Goal: Connect with others: Establish contact or relationships with other users

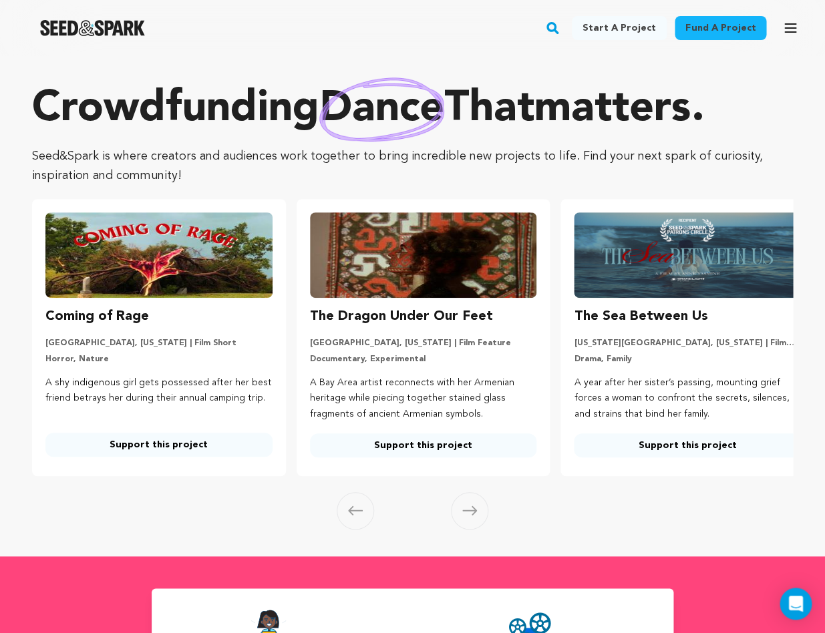
click at [788, 33] on icon "button" at bounding box center [790, 28] width 16 height 16
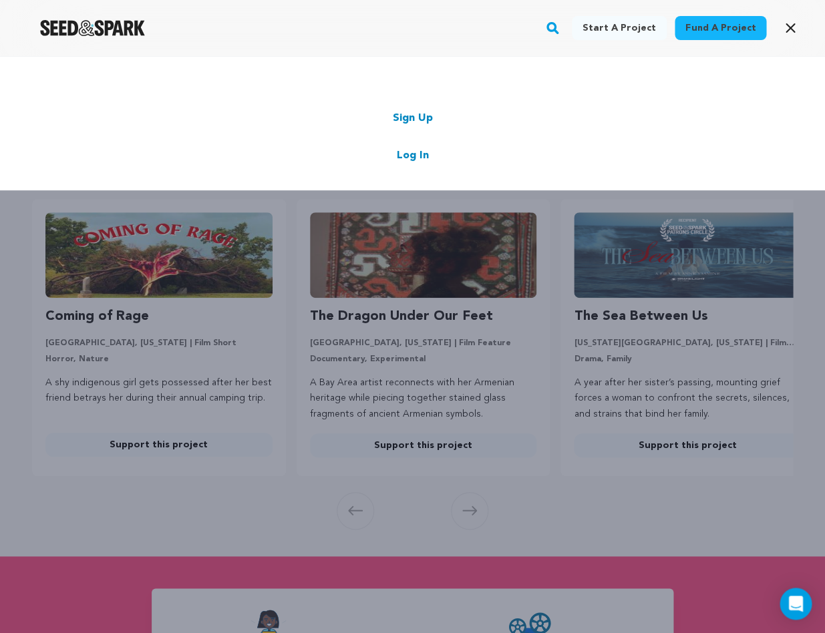
click at [411, 151] on link "Log In" at bounding box center [413, 156] width 32 height 16
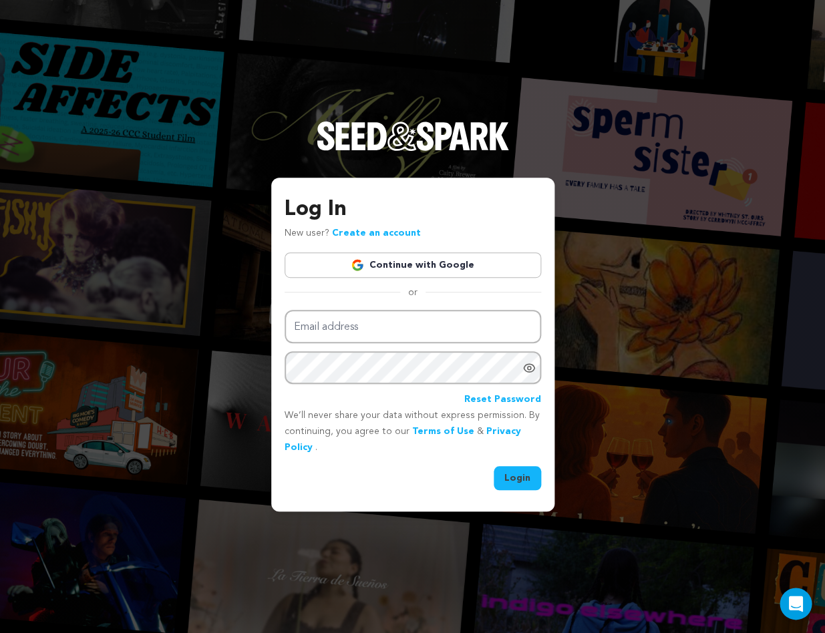
click at [396, 264] on link "Continue with Google" at bounding box center [412, 264] width 256 height 25
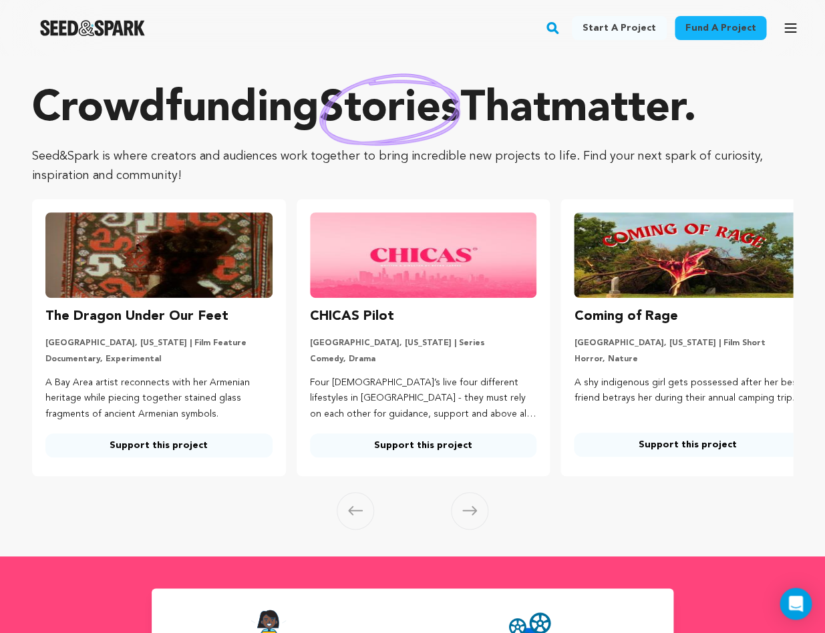
click at [789, 27] on icon "button" at bounding box center [790, 28] width 11 height 8
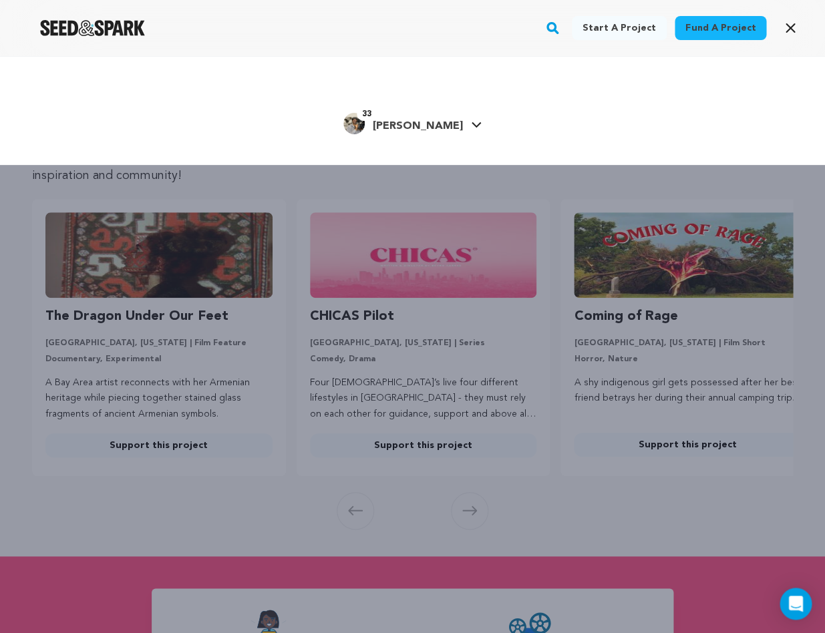
click at [471, 124] on icon at bounding box center [476, 125] width 11 height 7
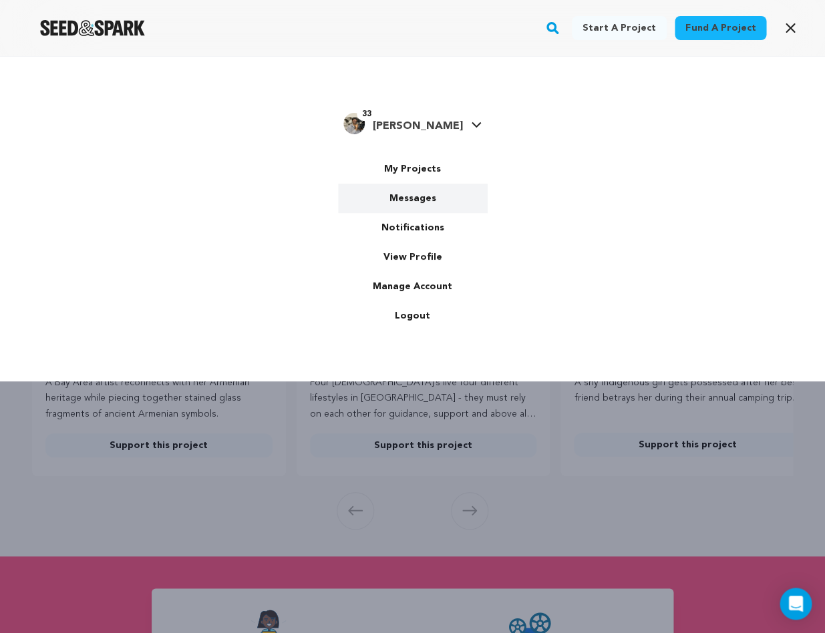
click at [423, 198] on link "Messages" at bounding box center [413, 198] width 150 height 29
click at [391, 201] on link "Messages" at bounding box center [413, 198] width 150 height 29
click at [404, 191] on link "Messages" at bounding box center [413, 198] width 150 height 29
click at [401, 195] on link "Messages" at bounding box center [413, 198] width 150 height 29
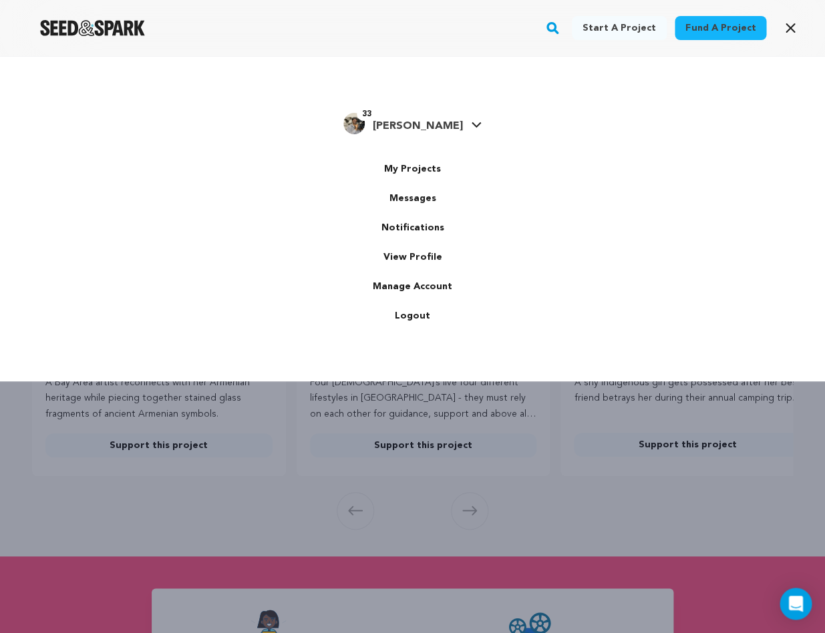
click at [235, 220] on div "33 Rawn H." at bounding box center [412, 232] width 745 height 244
click at [407, 198] on link "Messages" at bounding box center [413, 198] width 150 height 29
click at [411, 196] on link "Messages" at bounding box center [413, 198] width 150 height 29
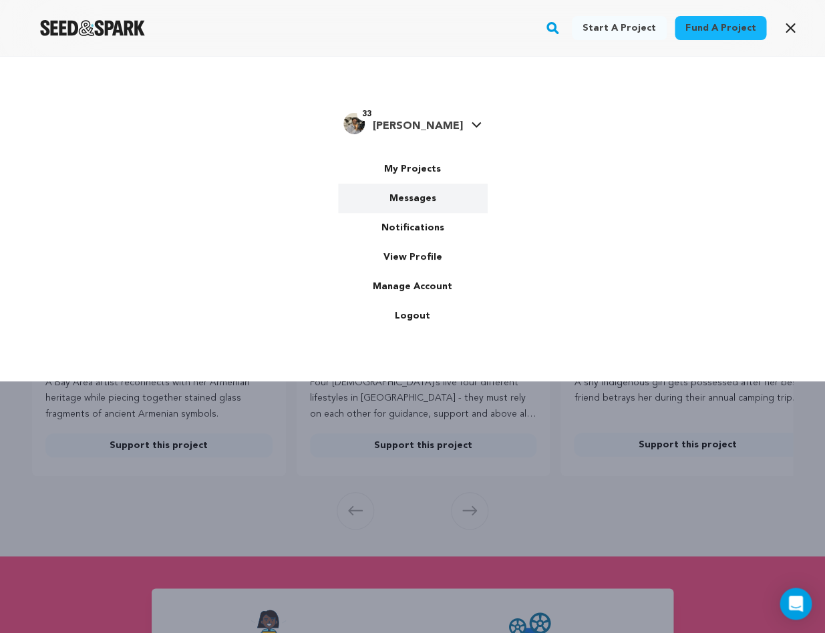
click at [411, 198] on link "Messages" at bounding box center [413, 198] width 150 height 29
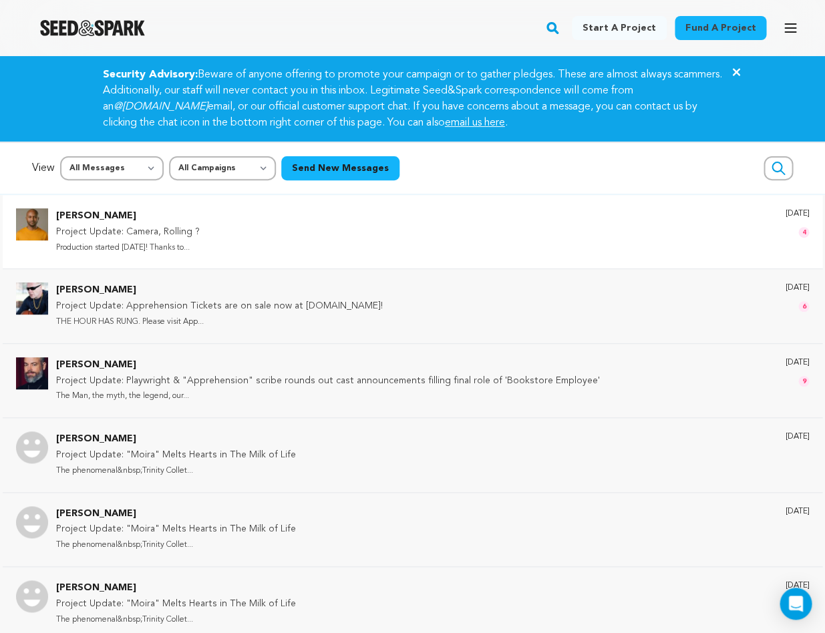
click at [134, 240] on p "Production started today! Thanks to..." at bounding box center [128, 247] width 144 height 15
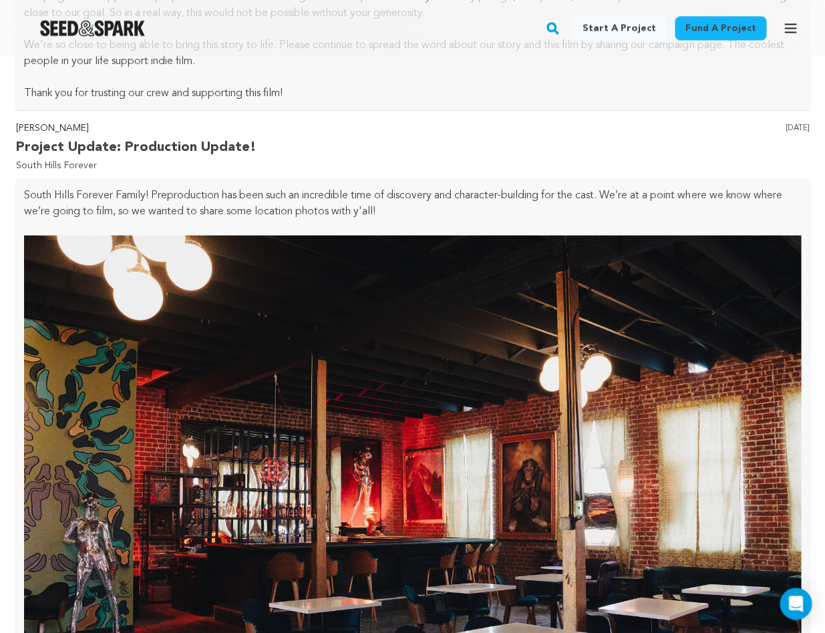
scroll to position [695, 0]
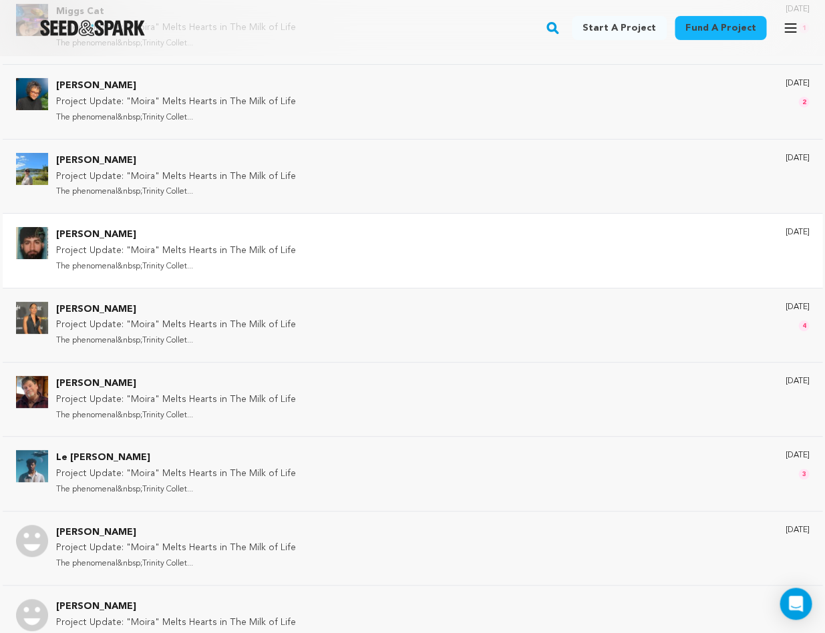
scroll to position [5339, 0]
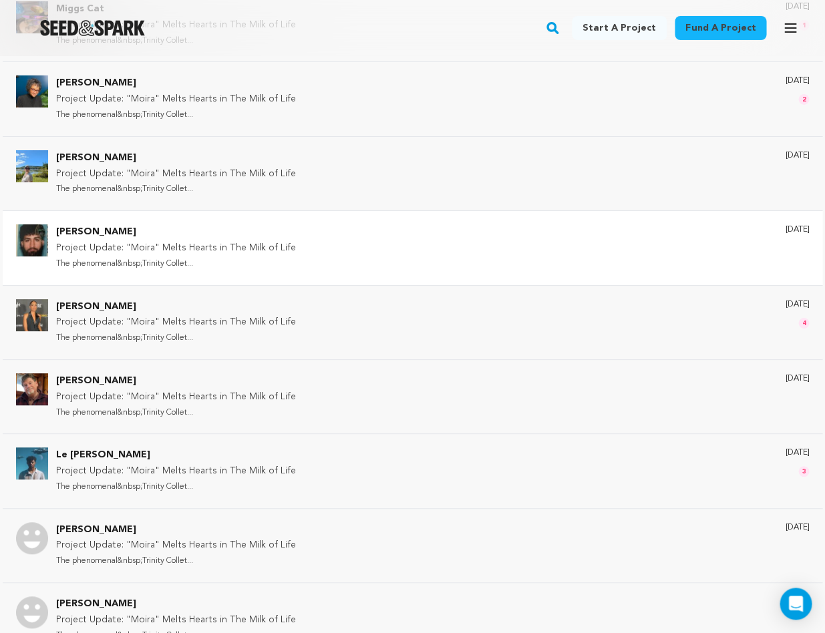
click at [152, 240] on p "Project Update: "Moira" Melts Hearts in The Milk of Life" at bounding box center [176, 248] width 240 height 16
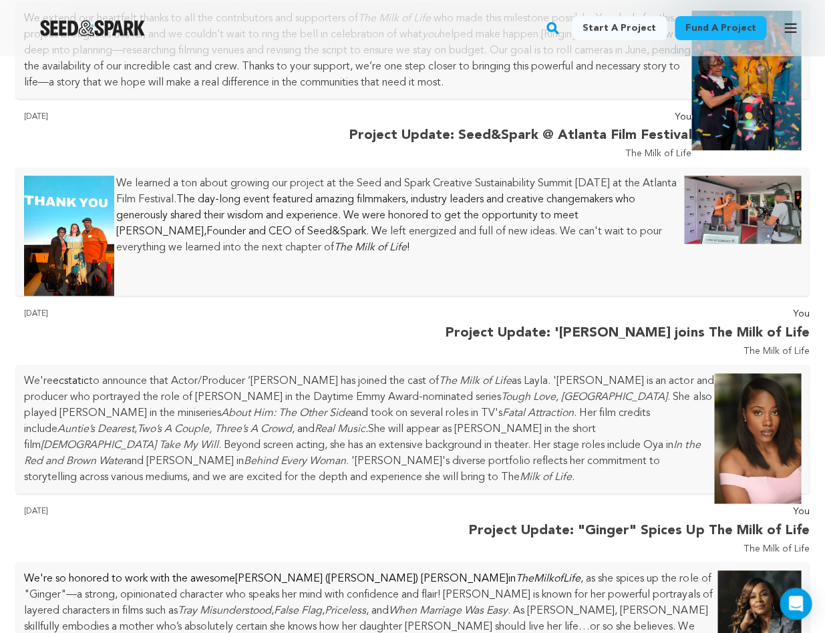
scroll to position [4165, 0]
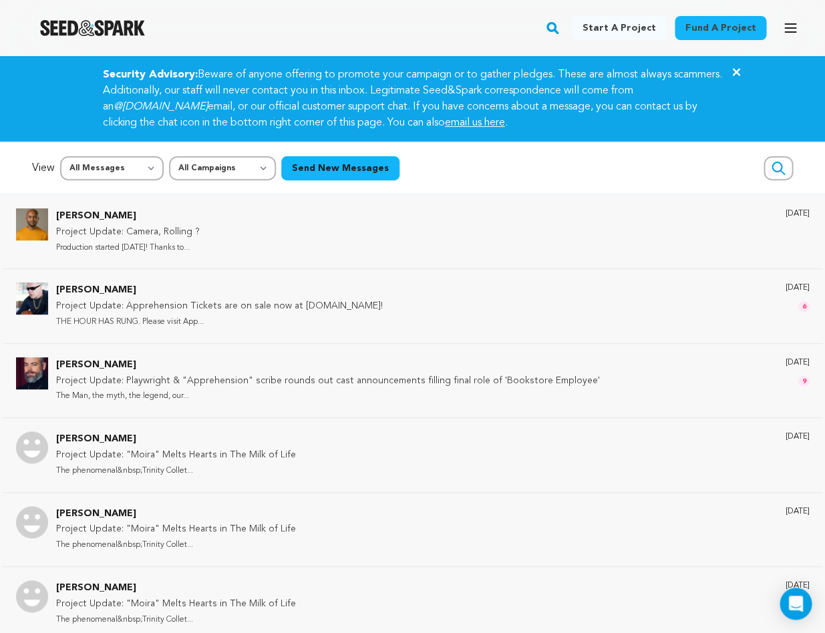
click at [779, 167] on icon "button" at bounding box center [778, 168] width 16 height 16
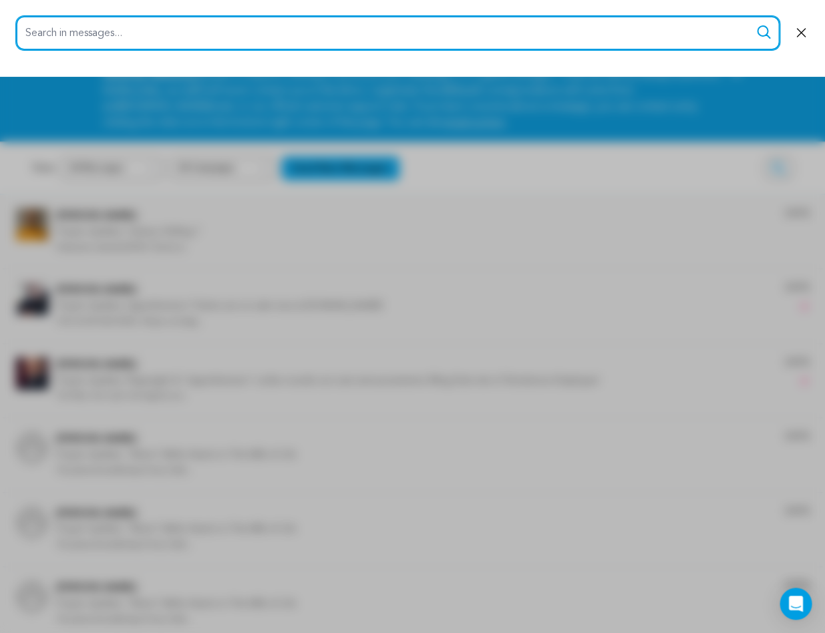
click at [698, 43] on input "Search in messages..." at bounding box center [397, 33] width 763 height 34
type input "colorist"
click at [763, 32] on button "Search" at bounding box center [763, 32] width 16 height 16
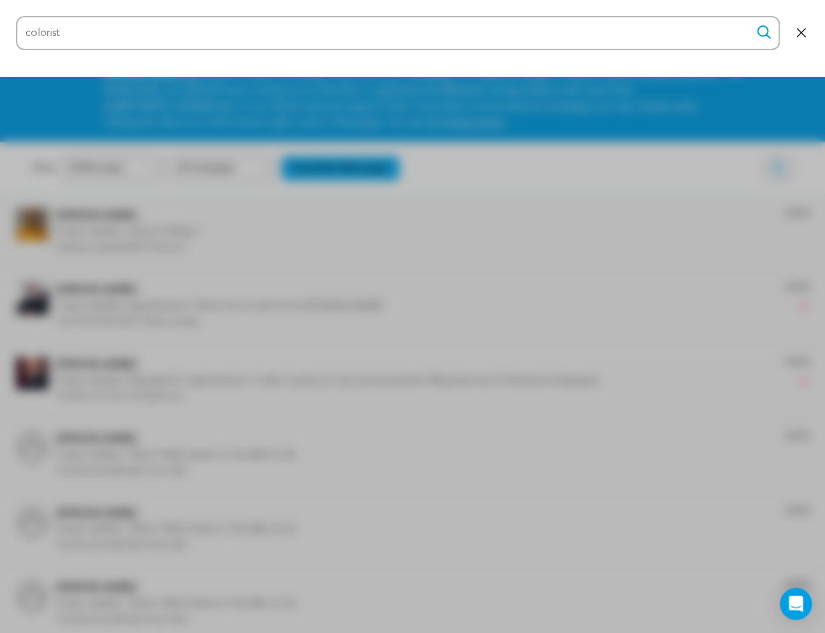
click at [761, 27] on icon "submit" at bounding box center [763, 32] width 12 height 12
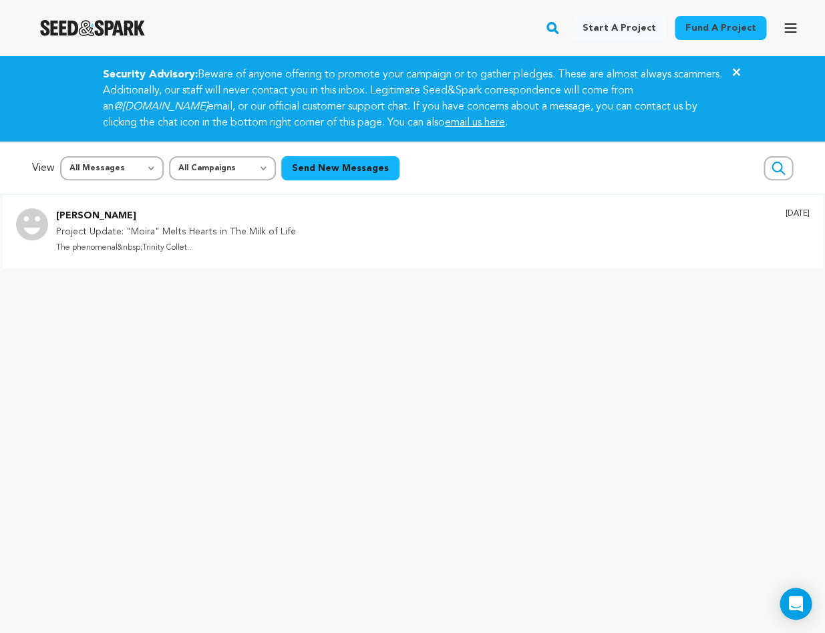
click at [127, 215] on p "[PERSON_NAME]" at bounding box center [176, 216] width 240 height 16
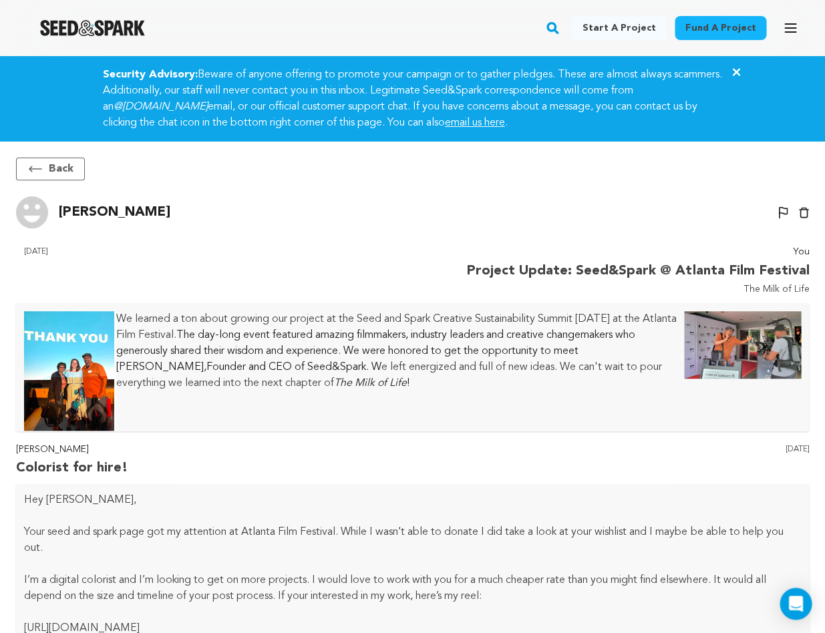
scroll to position [1945, 0]
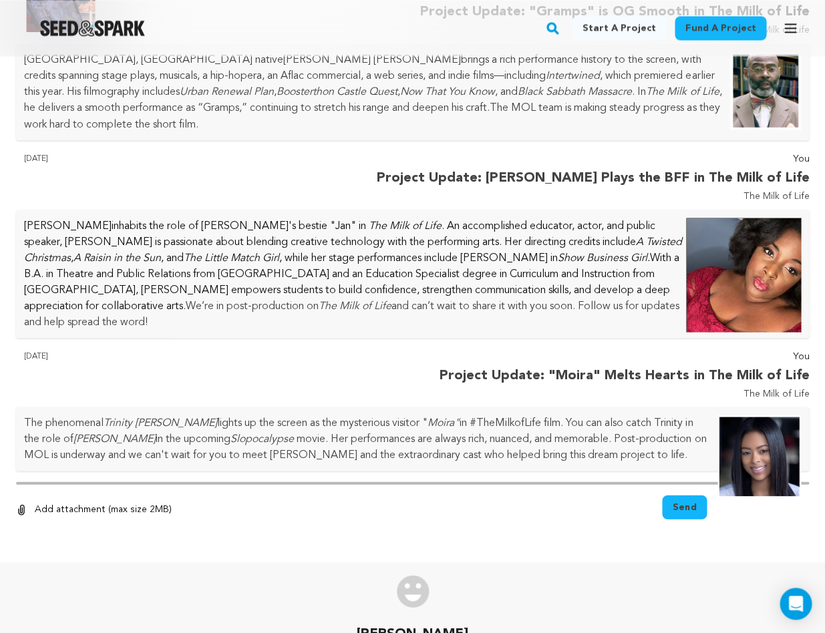
click at [122, 275] on p "Tian Covington inhabits the role of Imani's bestie "Jan" in The Milk of Life . …" at bounding box center [412, 274] width 777 height 112
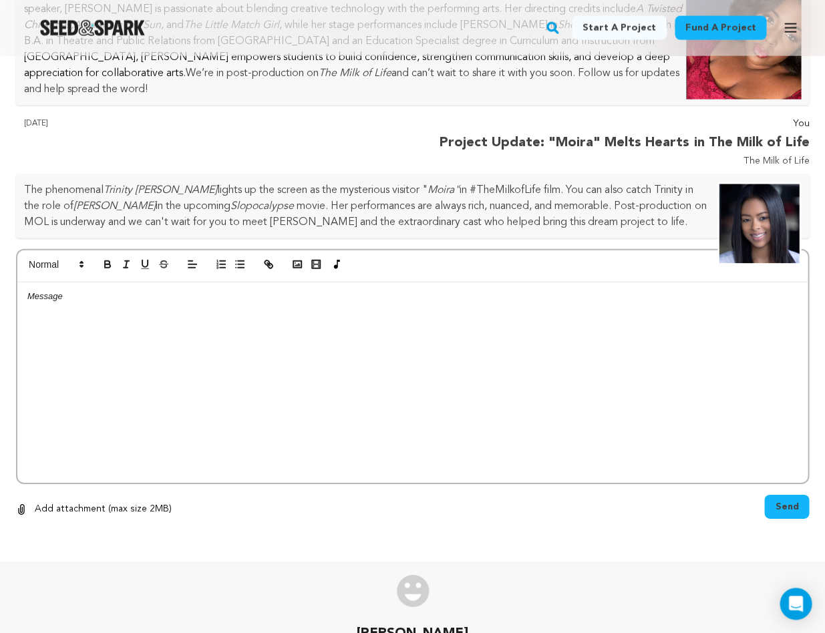
scroll to position [2176, 0]
click at [461, 624] on p "Galen Cunningham" at bounding box center [412, 634] width 193 height 21
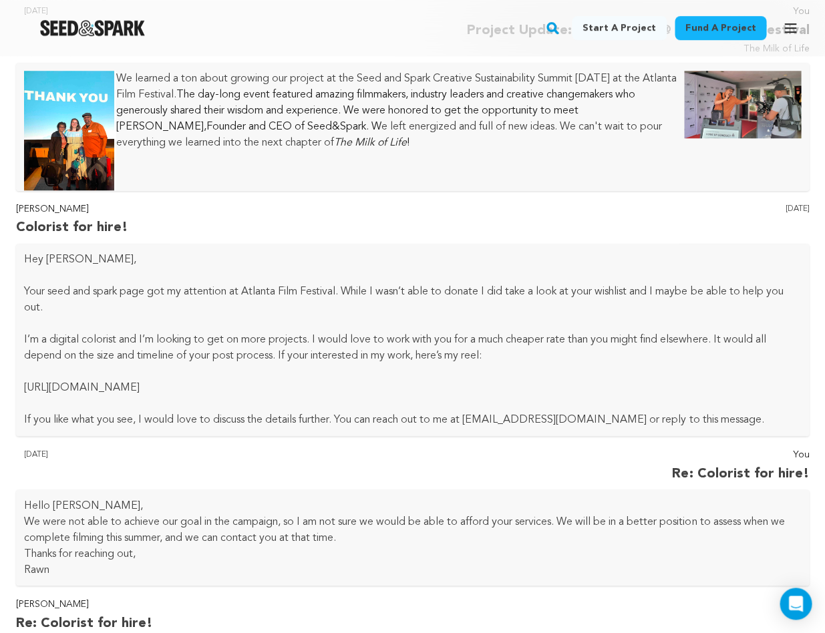
scroll to position [238, 0]
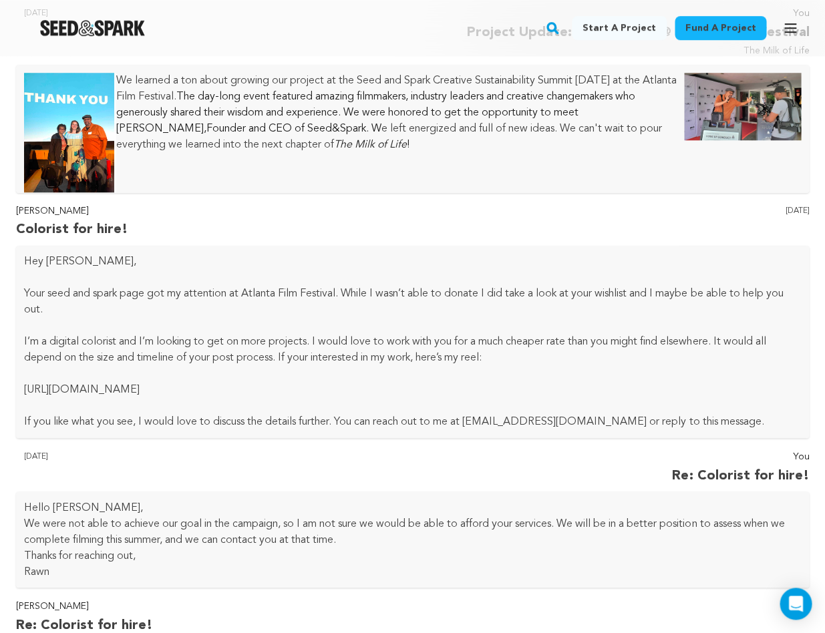
click at [87, 385] on link "https://vimeo.com/1036511726" at bounding box center [82, 390] width 116 height 11
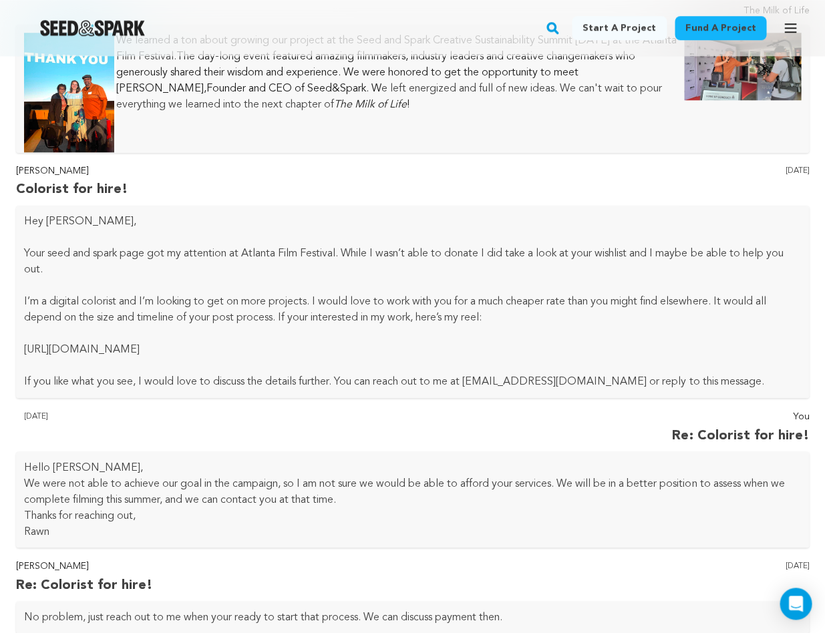
scroll to position [280, 0]
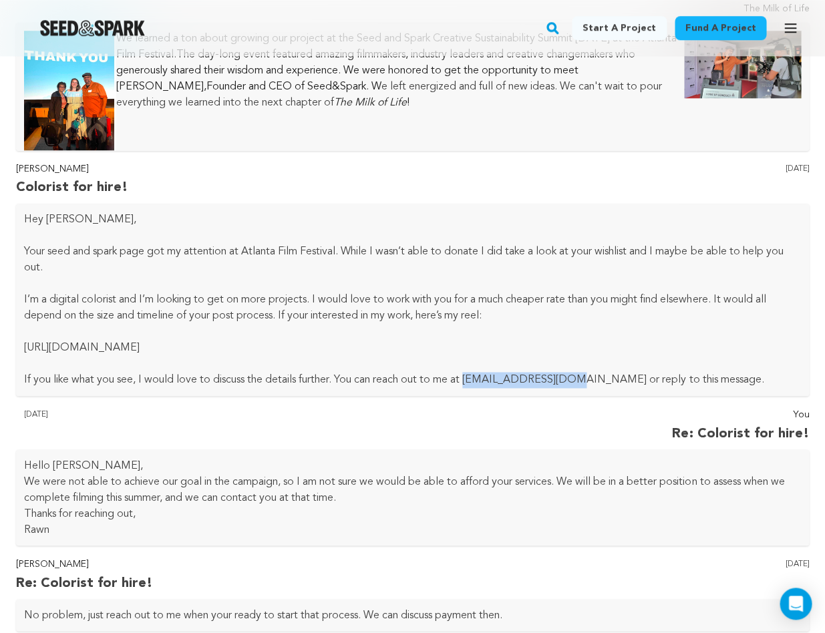
drag, startPoint x: 470, startPoint y: 379, endPoint x: 577, endPoint y: 379, distance: 106.8
click at [577, 379] on p "If you like what you see, I would love to discuss the details further. You can …" at bounding box center [412, 380] width 777 height 16
copy p "galenty99@gmail.com"
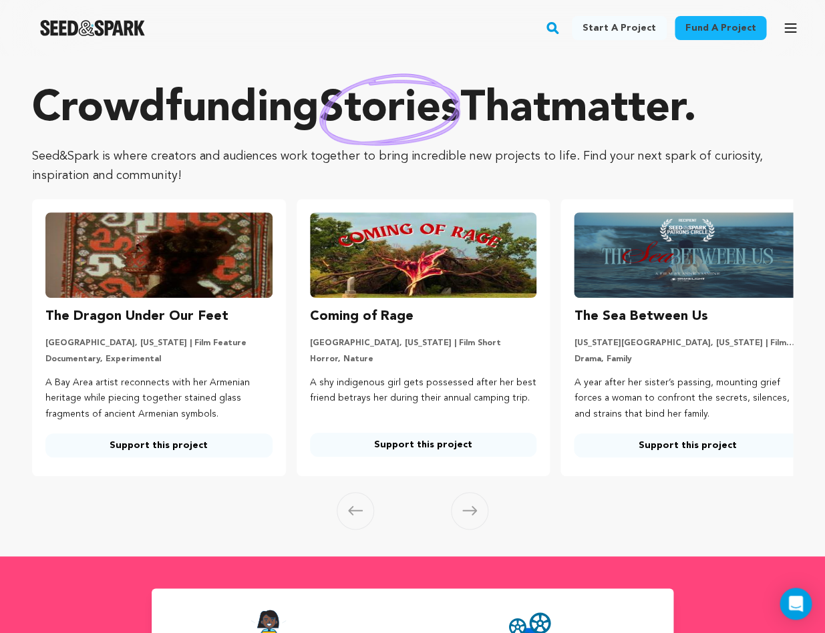
click at [793, 27] on icon "button" at bounding box center [790, 28] width 16 height 16
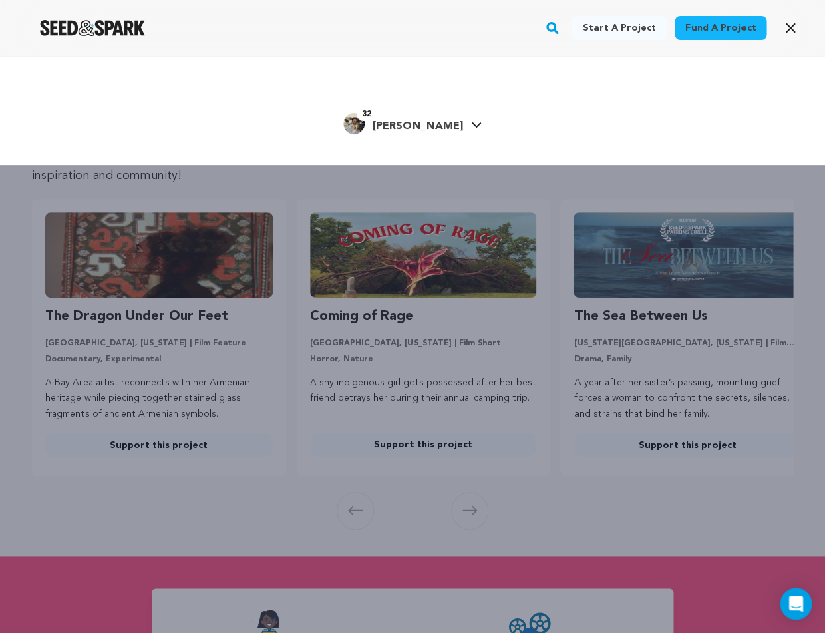
click at [422, 122] on span "[PERSON_NAME]" at bounding box center [418, 126] width 90 height 11
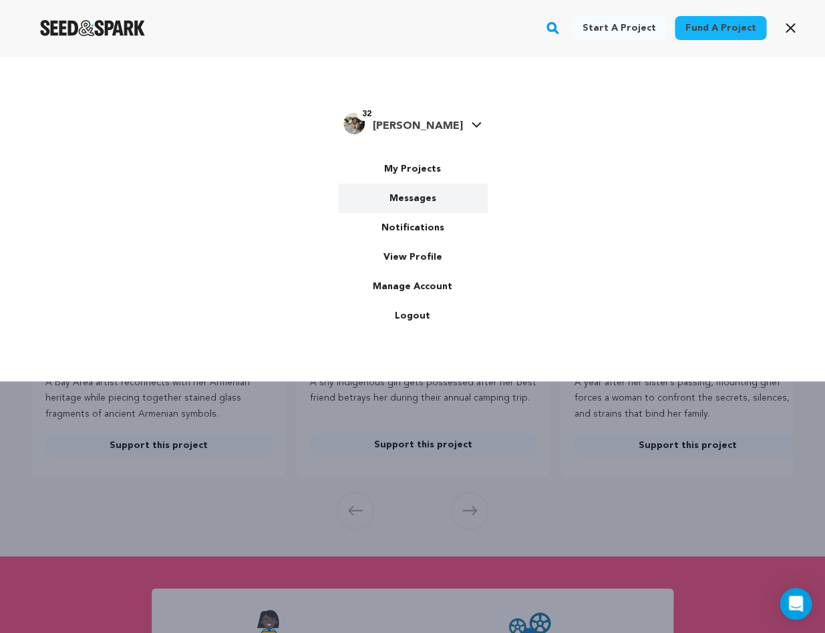
click at [403, 199] on link "Messages" at bounding box center [413, 198] width 150 height 29
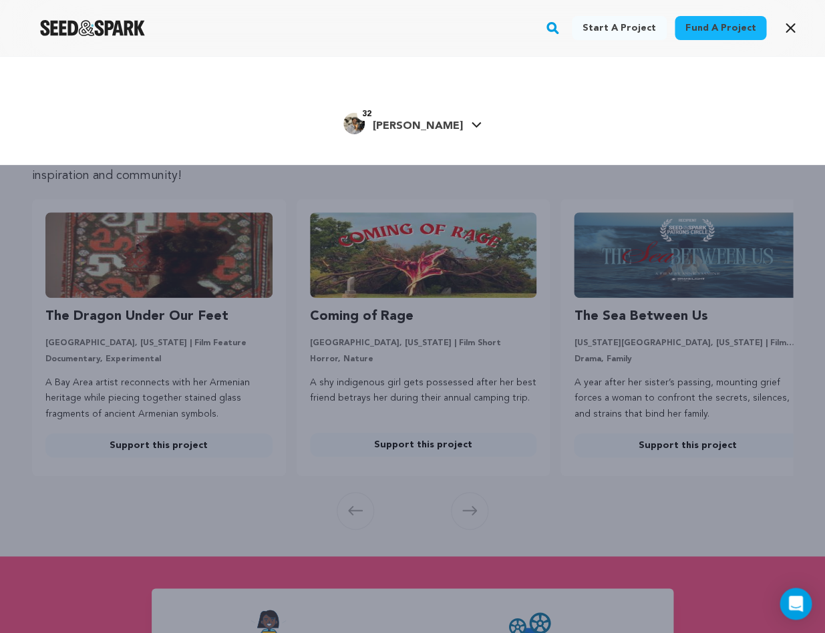
click at [471, 122] on icon at bounding box center [475, 124] width 9 height 5
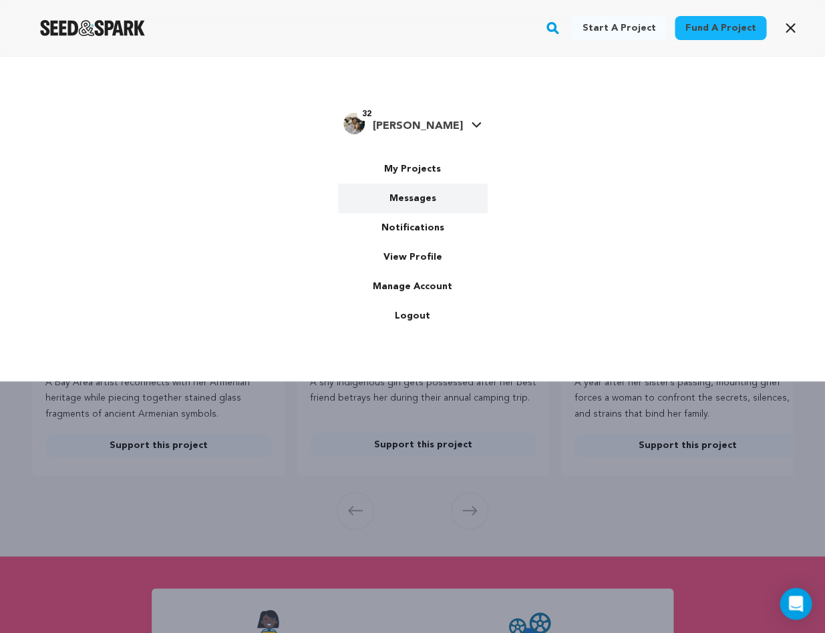
click at [415, 198] on link "Messages" at bounding box center [413, 198] width 150 height 29
click at [415, 196] on link "Messages" at bounding box center [413, 198] width 150 height 29
click at [425, 200] on link "Messages" at bounding box center [413, 198] width 150 height 29
click at [395, 197] on link "Messages" at bounding box center [413, 198] width 150 height 29
click at [423, 194] on link "Messages" at bounding box center [413, 198] width 150 height 29
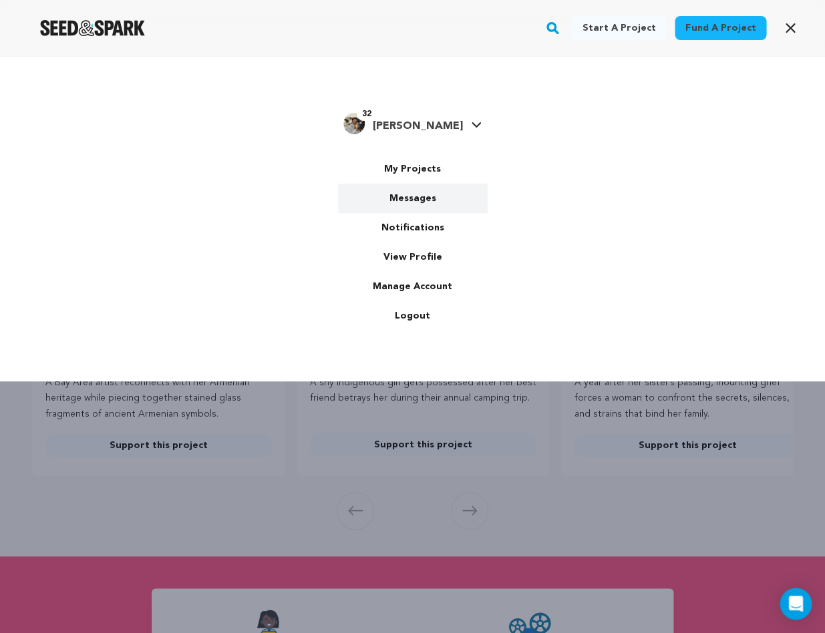
click at [423, 194] on link "Messages" at bounding box center [413, 198] width 150 height 29
click at [423, 197] on link "Messages" at bounding box center [413, 198] width 150 height 29
click at [397, 195] on link "Messages" at bounding box center [413, 198] width 150 height 29
click at [408, 198] on link "Messages" at bounding box center [413, 198] width 150 height 29
click at [407, 198] on link "Messages" at bounding box center [413, 198] width 150 height 29
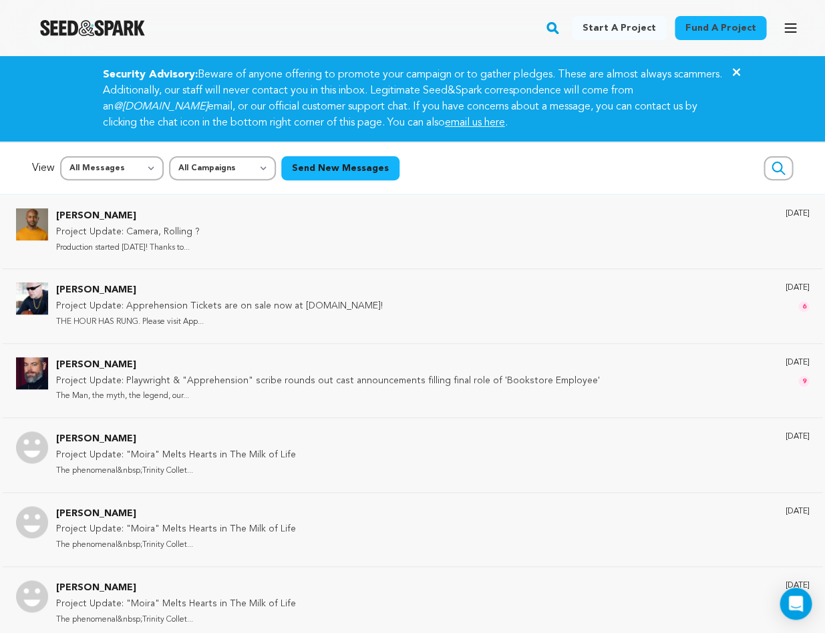
click at [560, 25] on rect "button" at bounding box center [552, 28] width 16 height 16
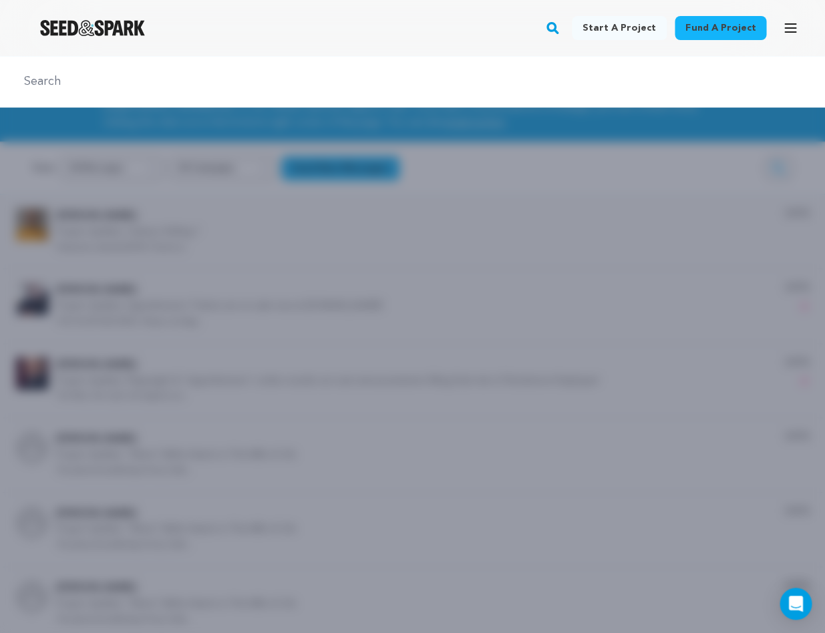
click at [437, 76] on input "text" at bounding box center [412, 81] width 793 height 19
type input "galen"
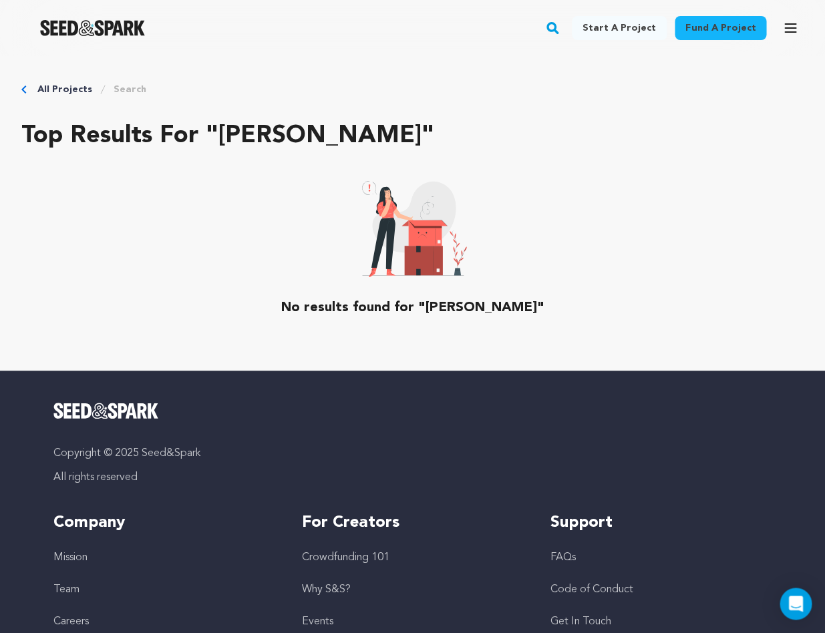
click at [20, 87] on div "All Projects Search Top results for "galen" No results found for "galen"" at bounding box center [412, 213] width 825 height 315
click at [24, 89] on icon "Breadcrumb" at bounding box center [23, 89] width 5 height 8
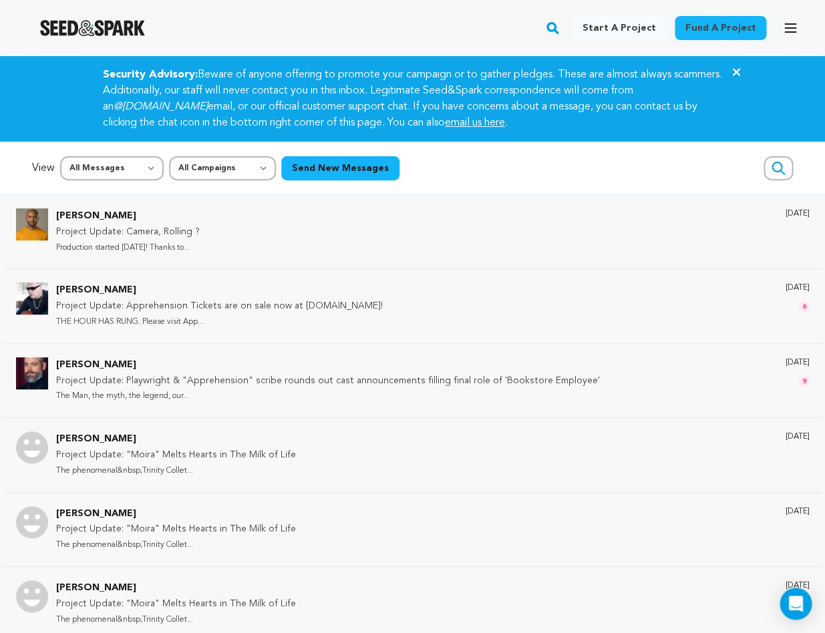
click at [560, 28] on rect "button" at bounding box center [552, 28] width 16 height 16
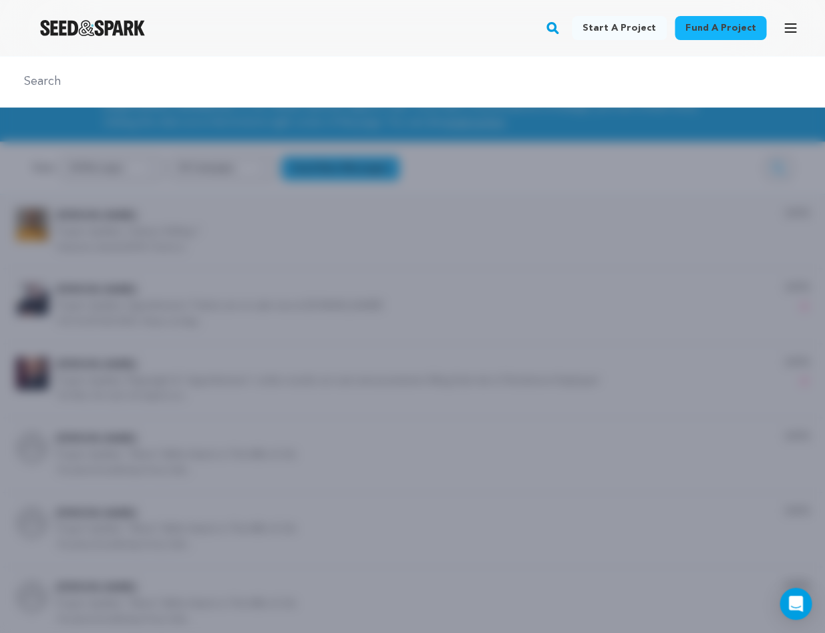
click at [506, 79] on input "text" at bounding box center [412, 81] width 793 height 19
type input "galent"
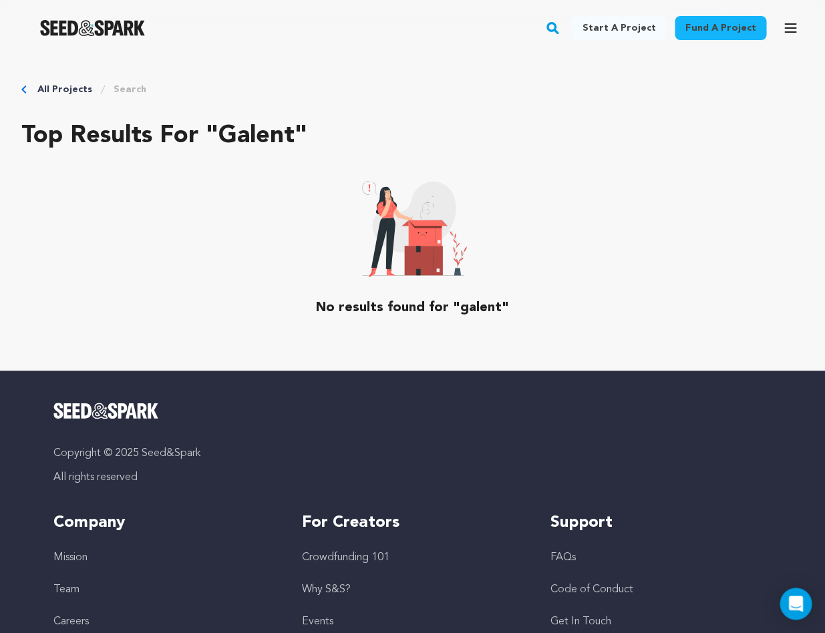
click at [23, 87] on icon "Breadcrumb" at bounding box center [23, 89] width 5 height 8
click at [26, 87] on icon "Breadcrumb" at bounding box center [23, 89] width 5 height 8
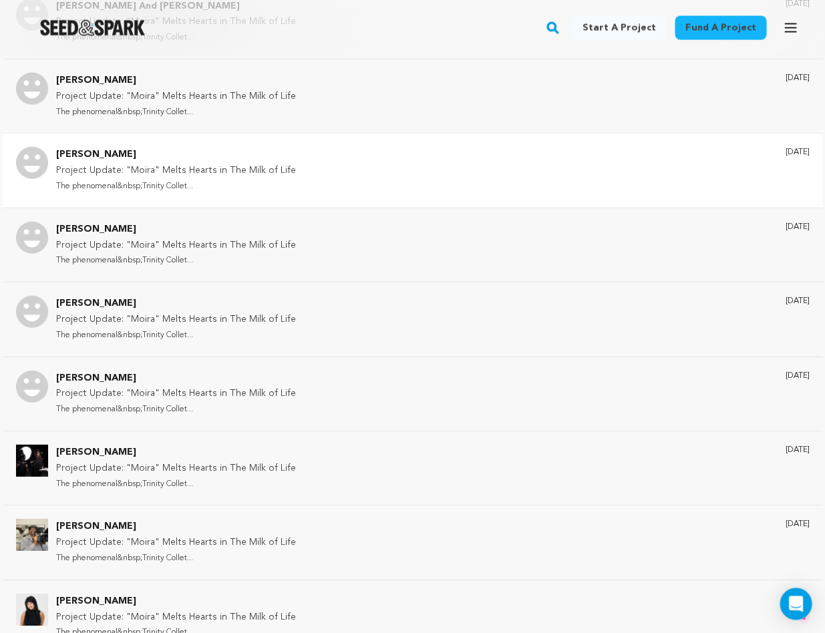
scroll to position [6239, 0]
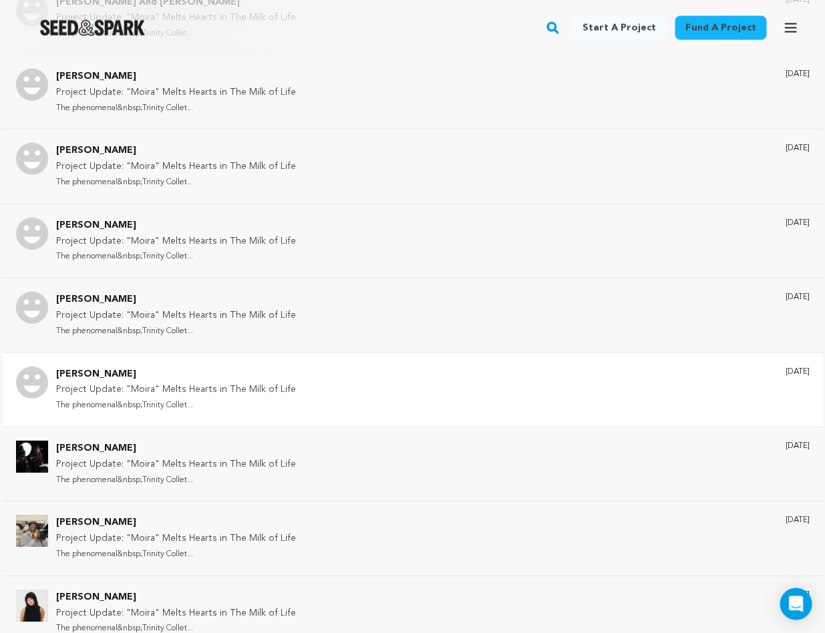
click at [120, 367] on p "[PERSON_NAME]" at bounding box center [176, 375] width 240 height 16
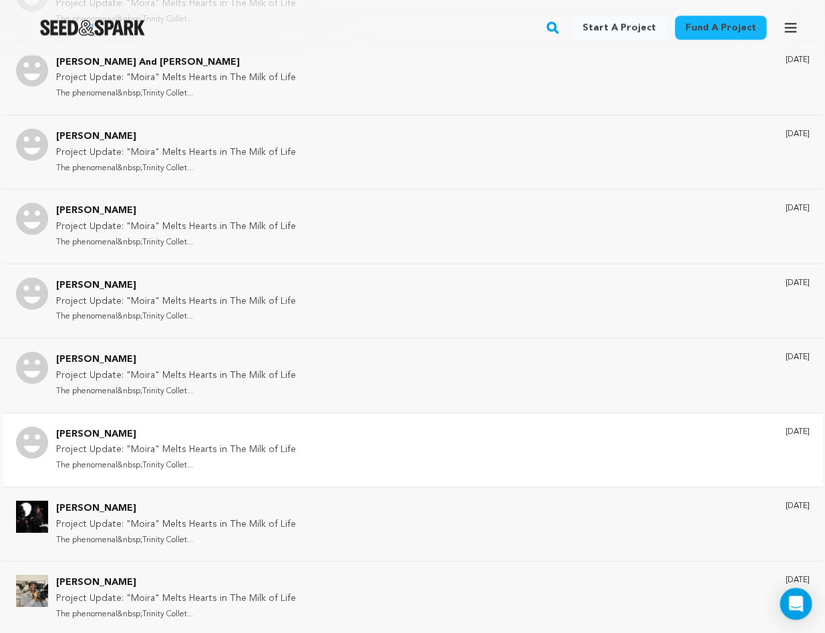
click at [112, 427] on p "[PERSON_NAME]" at bounding box center [176, 435] width 240 height 16
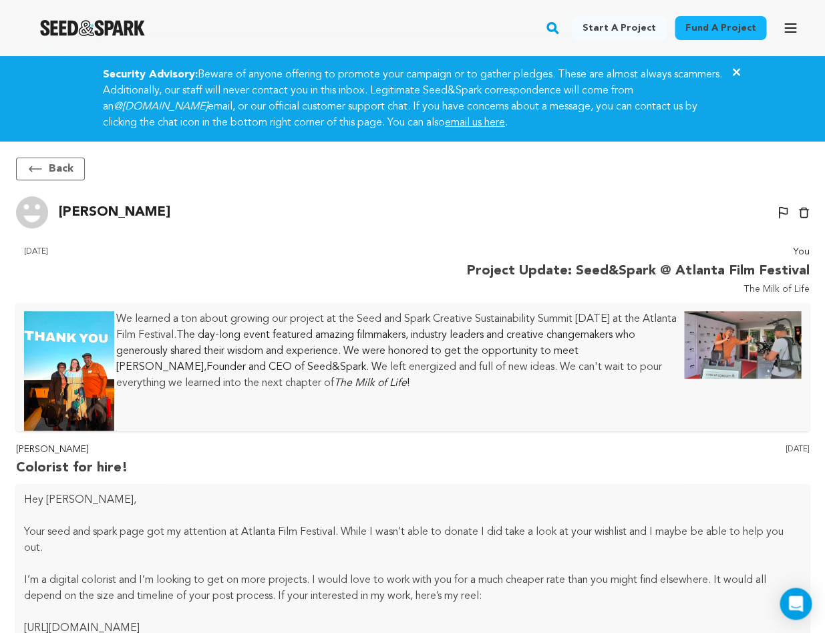
scroll to position [0, 0]
click at [166, 210] on p "[PERSON_NAME]" at bounding box center [115, 212] width 112 height 21
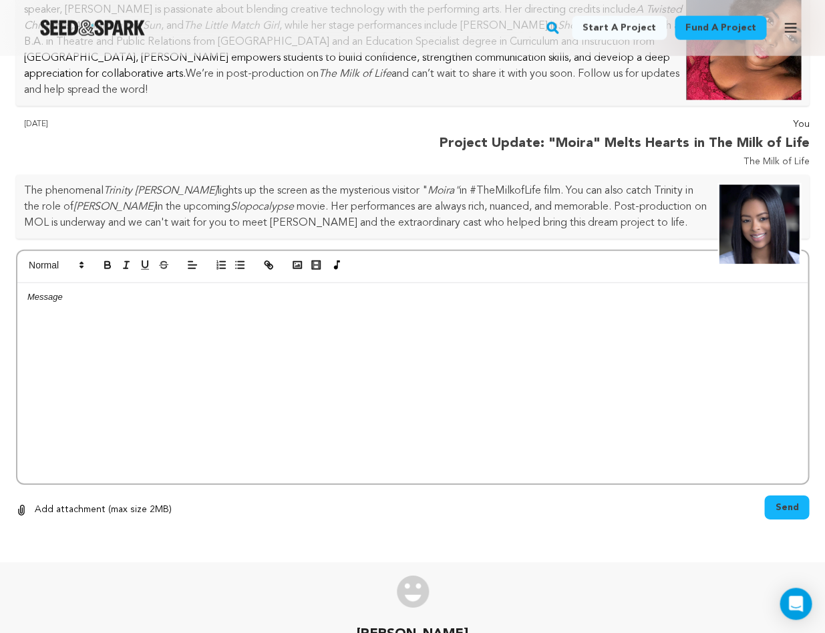
click at [450, 624] on p "[PERSON_NAME]" at bounding box center [412, 634] width 193 height 21
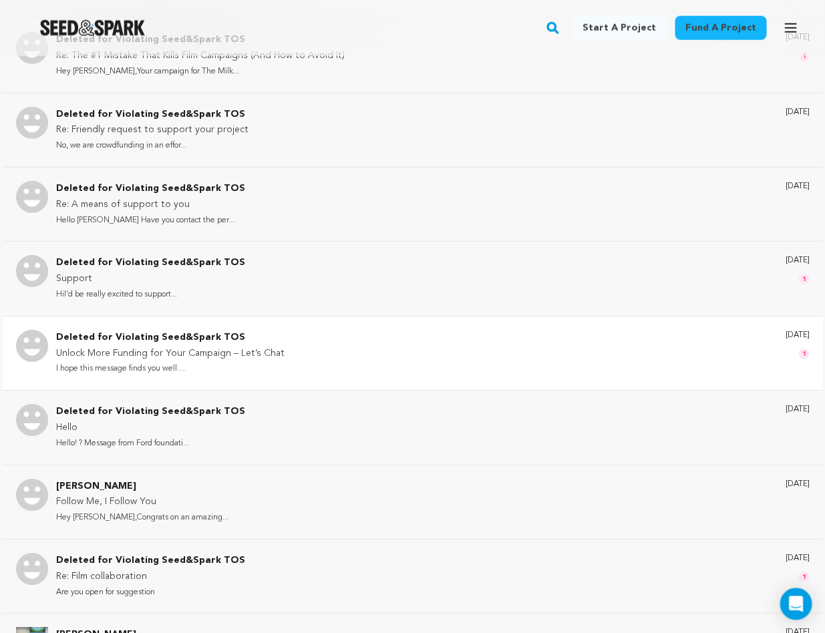
scroll to position [9176, 0]
click at [85, 628] on p "[PERSON_NAME]" at bounding box center [148, 636] width 184 height 16
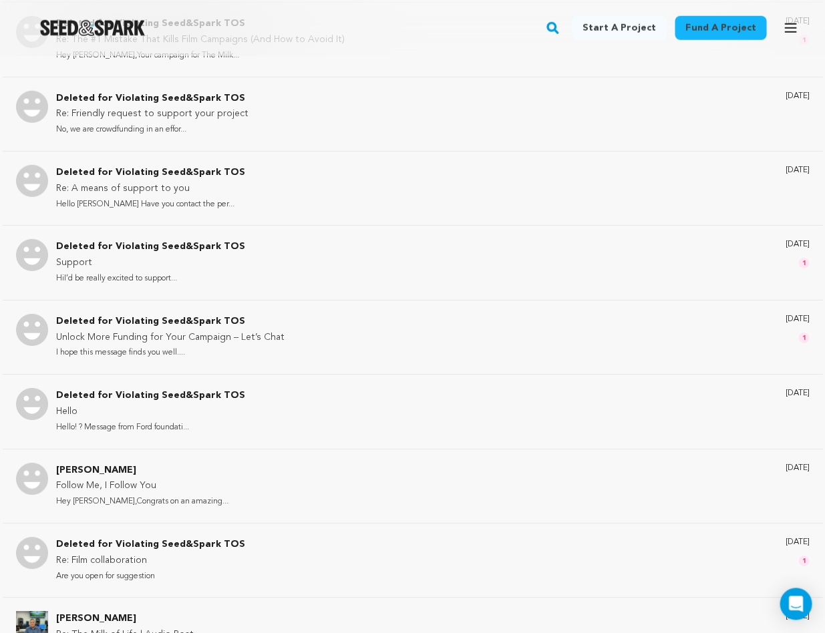
scroll to position [9253, 0]
click at [80, 597] on div "Bob Pepek Re: The Milk of Life | Audio Post Hello Bob,You have quite an impress…" at bounding box center [412, 634] width 819 height 74
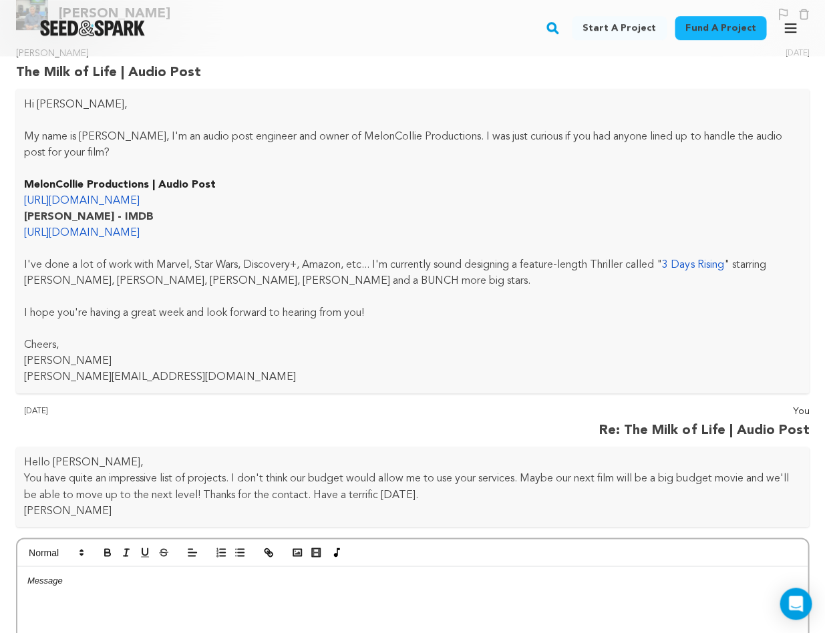
scroll to position [77, 0]
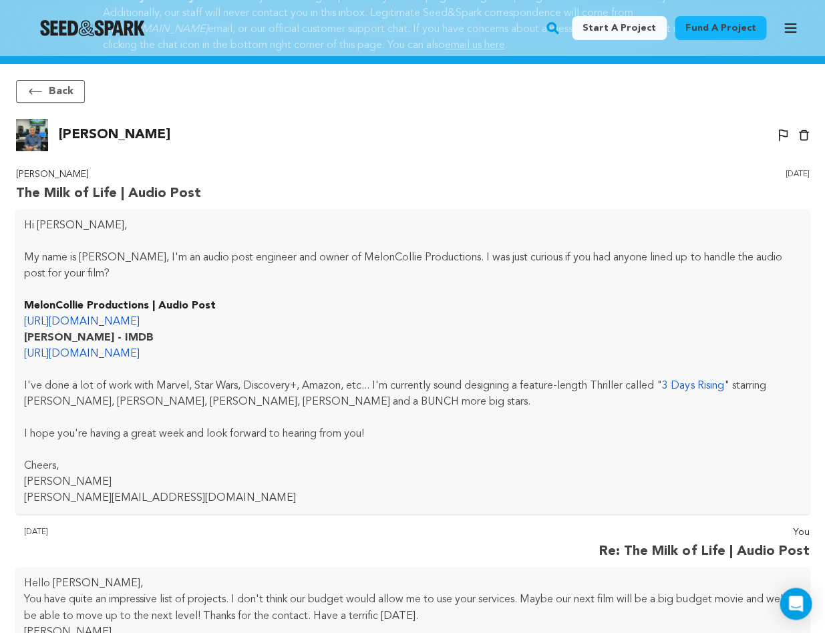
click at [680, 381] on link "3 Days Rising" at bounding box center [692, 386] width 61 height 11
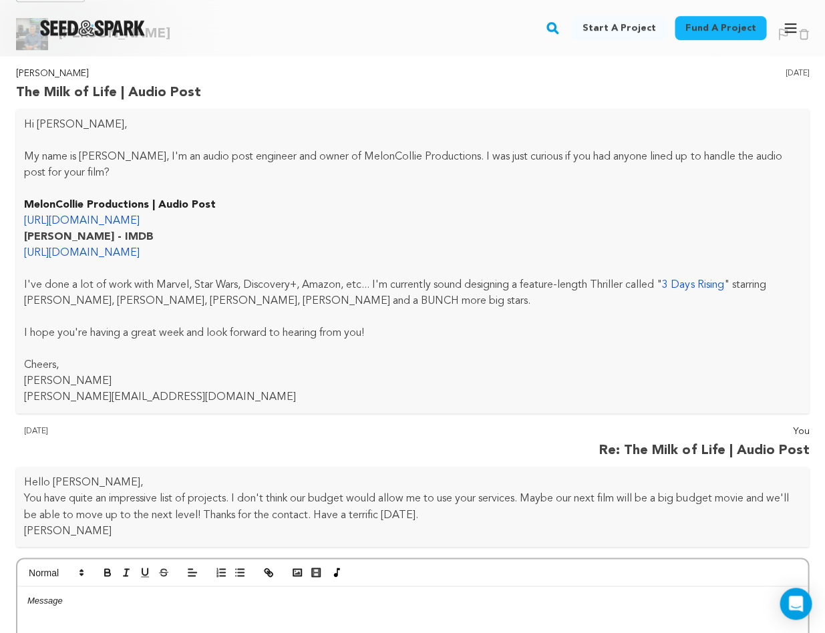
scroll to position [182, 0]
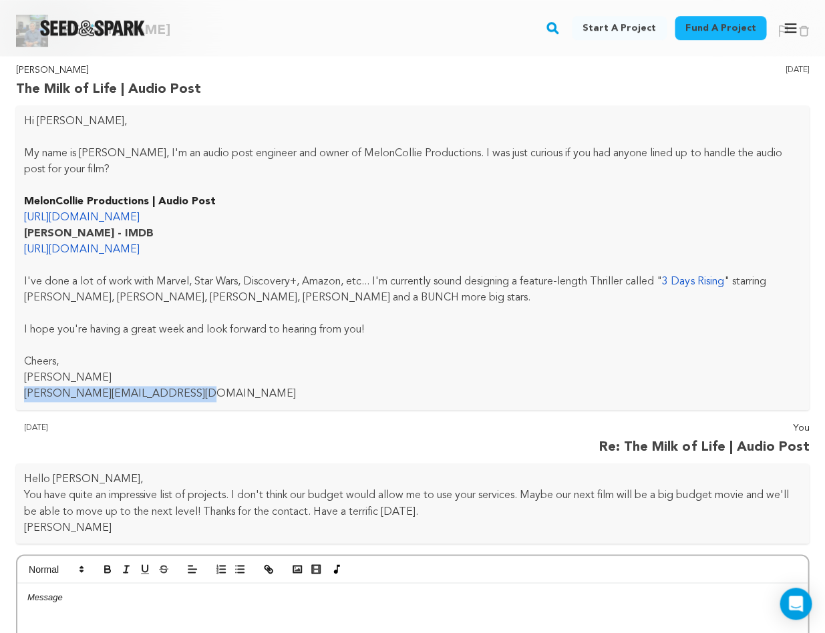
drag, startPoint x: 192, startPoint y: 389, endPoint x: 5, endPoint y: 388, distance: 187.0
click at [5, 389] on div "Bob Pepek The Milk of Life | Audio Post 4 months ago Hi Rawn, My name is Bob Pe…" at bounding box center [412, 462] width 819 height 799
copy p "bob@meloncollieproductions.com"
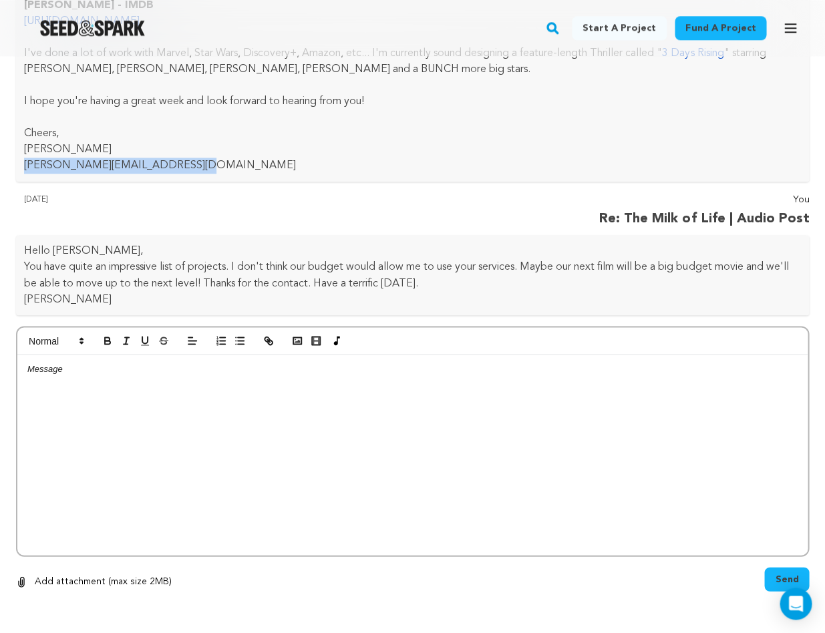
scroll to position [409, 0]
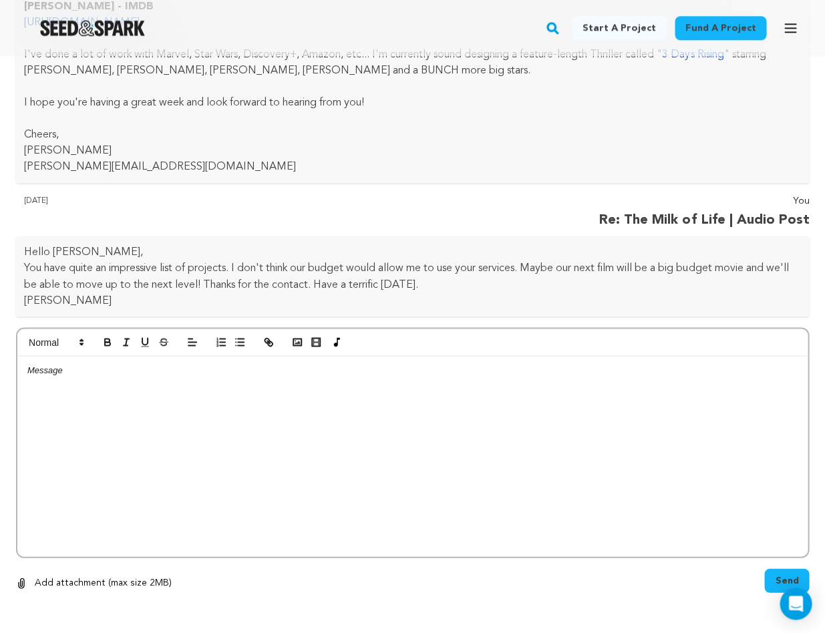
click at [246, 290] on p "You have quite an impressive list of projects. I don't think our budget would a…" at bounding box center [412, 276] width 777 height 32
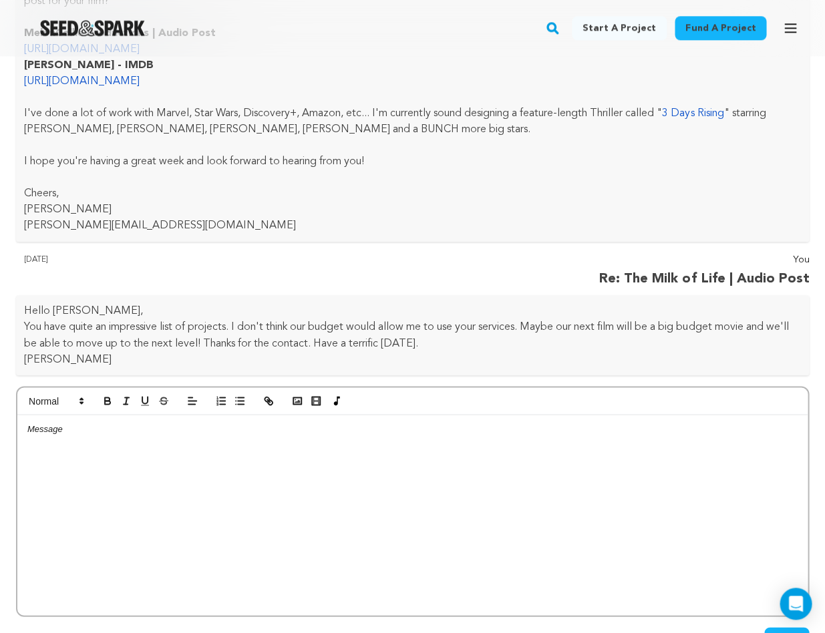
scroll to position [353, 0]
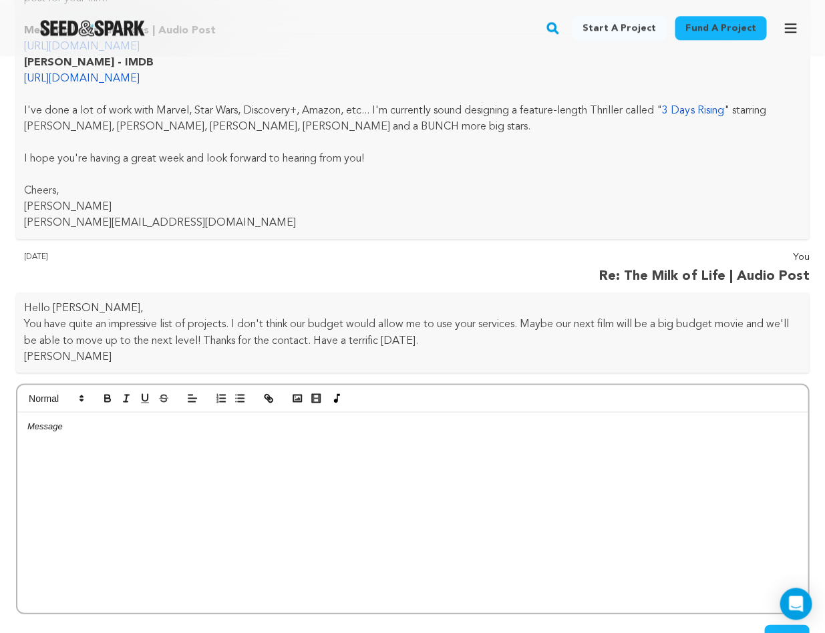
click at [169, 443] on div at bounding box center [412, 512] width 790 height 200
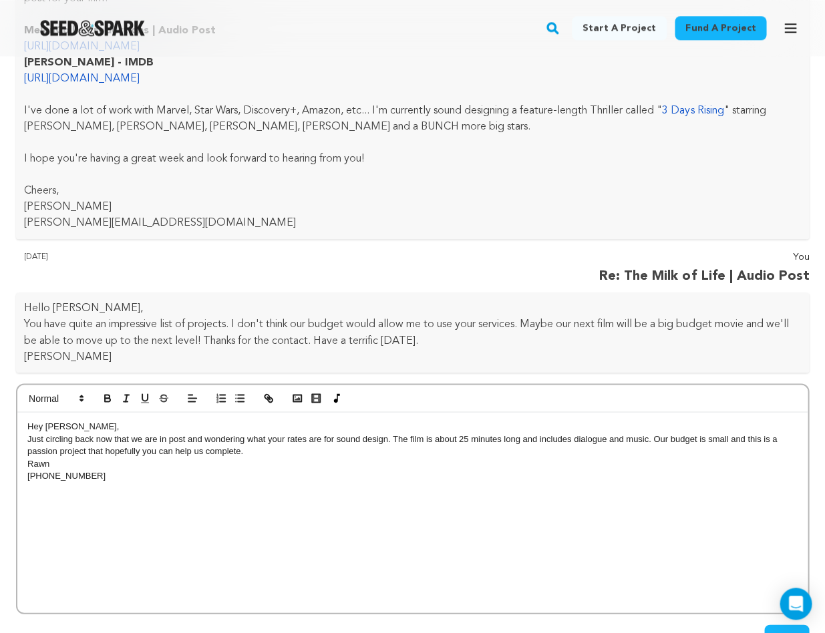
click at [252, 451] on p "Just circling back now that we are in post and wondering what your rates are fo…" at bounding box center [412, 445] width 770 height 25
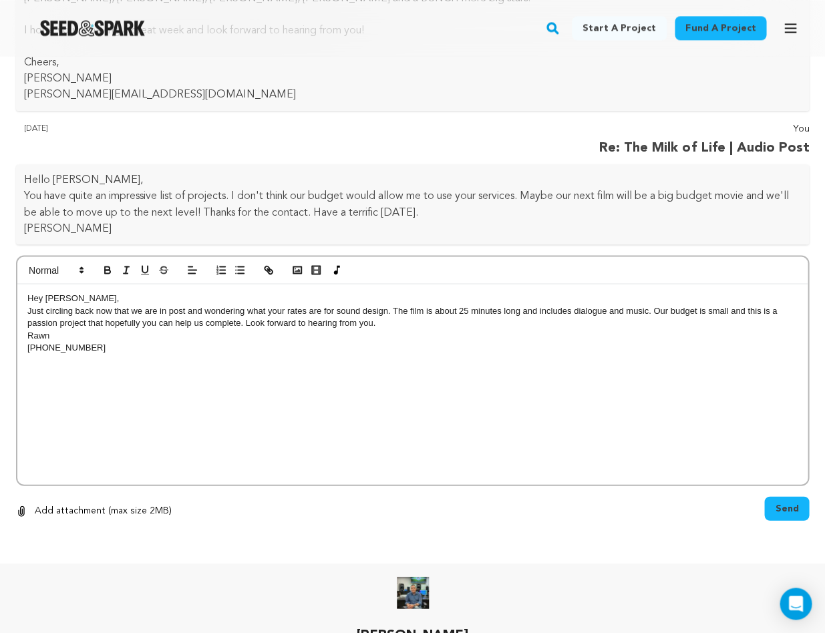
scroll to position [494, 0]
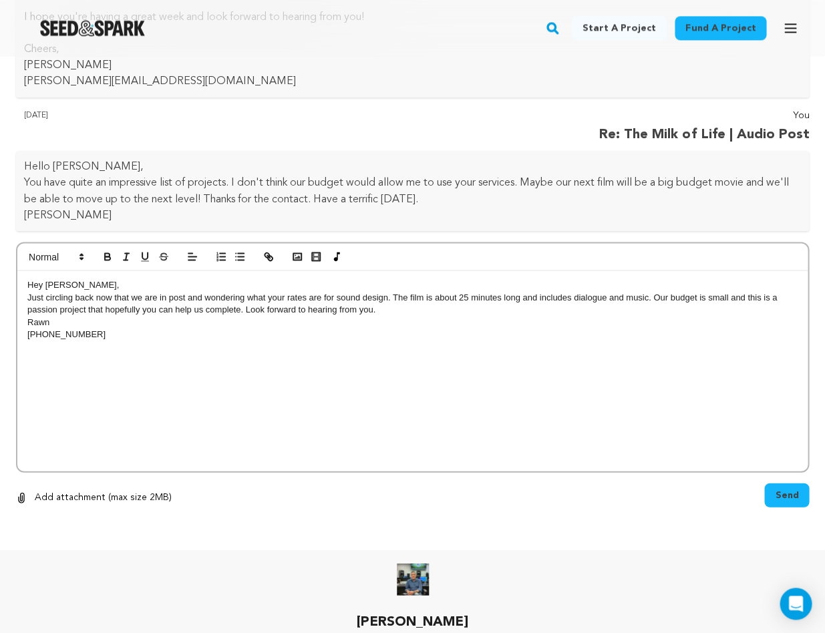
click at [422, 296] on p "Just circling back now that we are in post and wondering what your rates are fo…" at bounding box center [412, 303] width 770 height 25
click at [786, 493] on span "Send" at bounding box center [786, 494] width 23 height 13
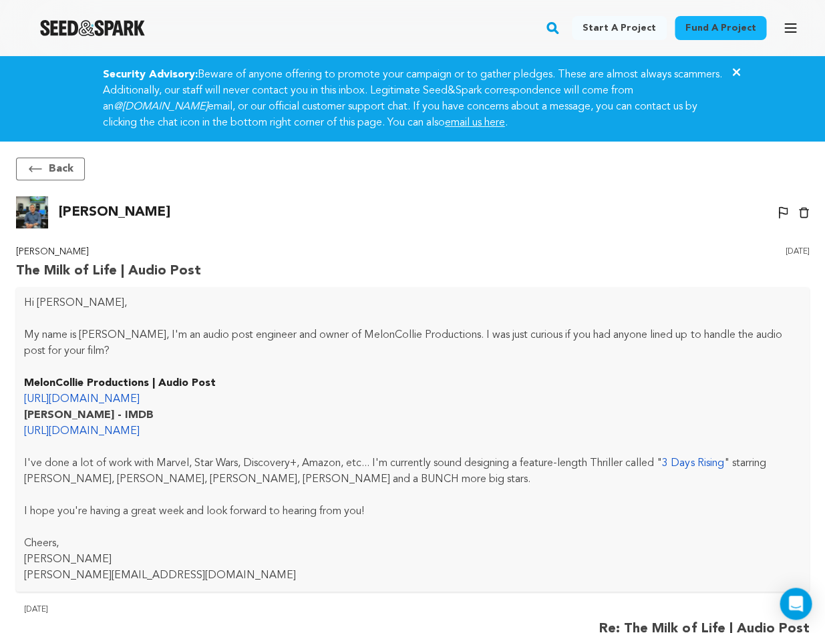
scroll to position [0, 0]
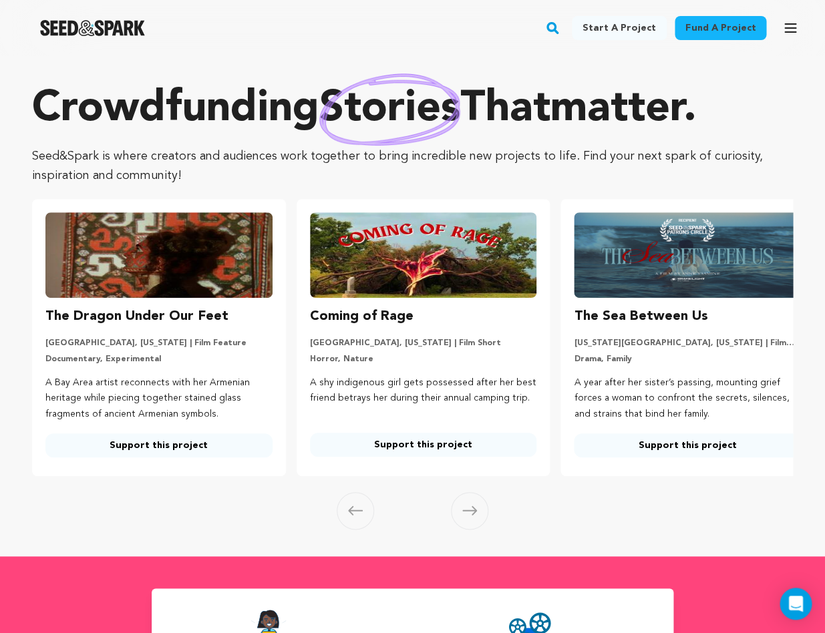
click at [786, 16] on button "Open main menu" at bounding box center [790, 28] width 27 height 27
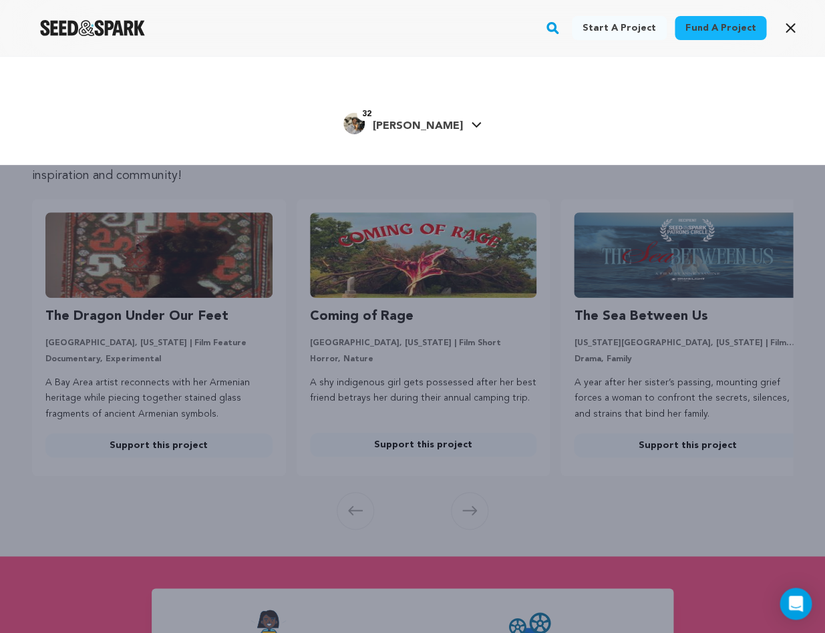
click at [471, 126] on icon at bounding box center [476, 125] width 11 height 7
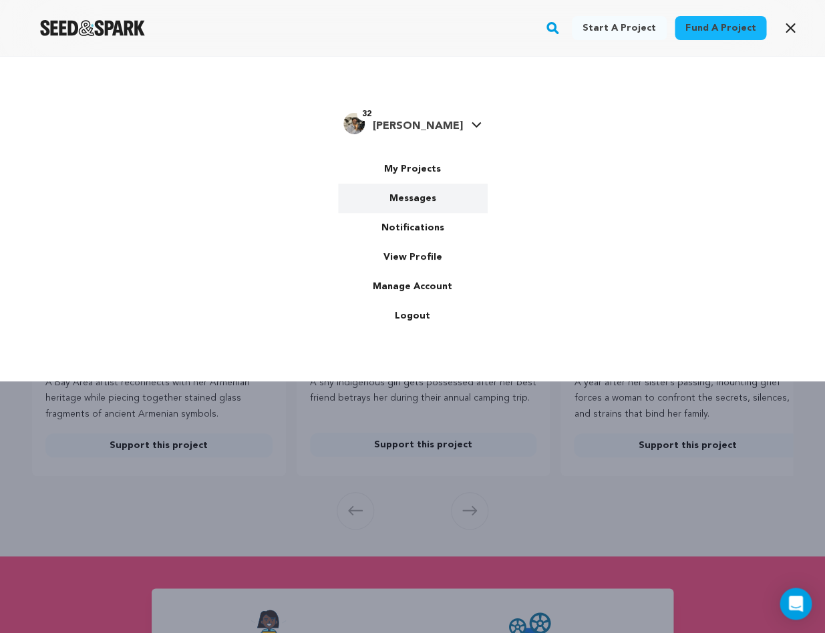
click at [422, 199] on link "Messages" at bounding box center [413, 198] width 150 height 29
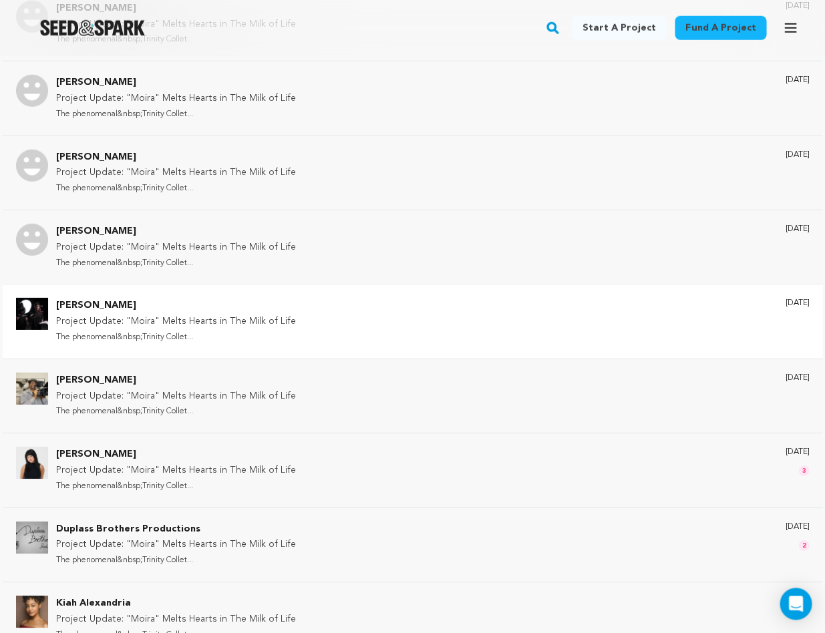
scroll to position [6455, 0]
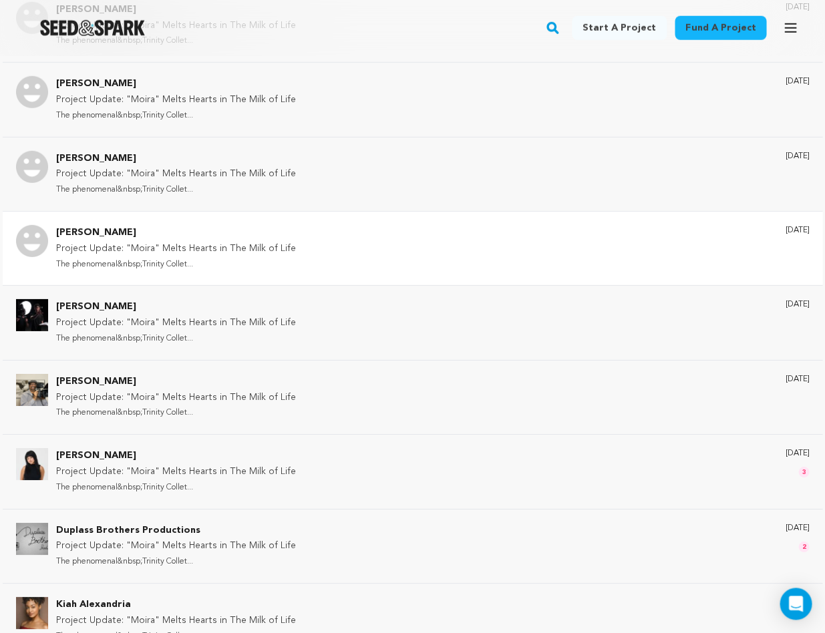
click at [139, 225] on p "[PERSON_NAME]" at bounding box center [176, 233] width 240 height 16
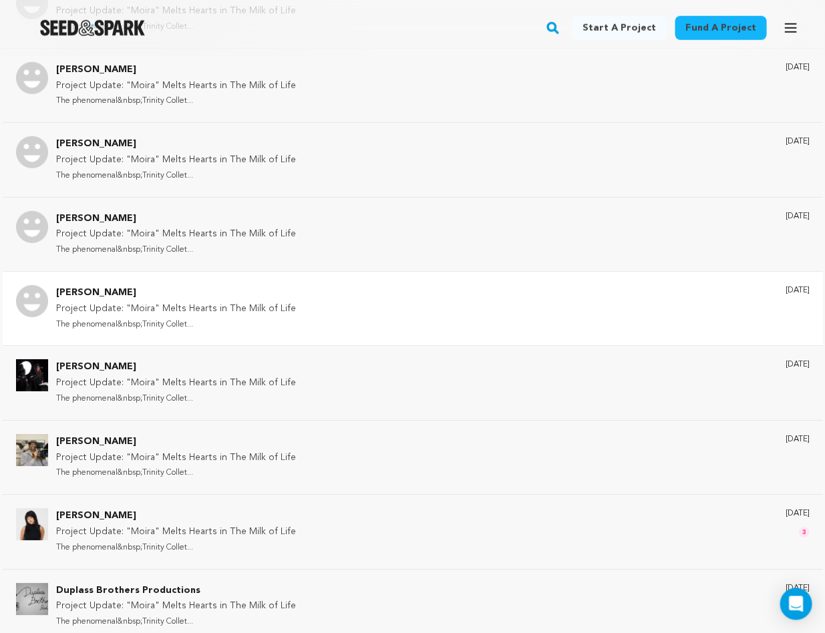
click at [120, 285] on p "[PERSON_NAME]" at bounding box center [176, 293] width 240 height 16
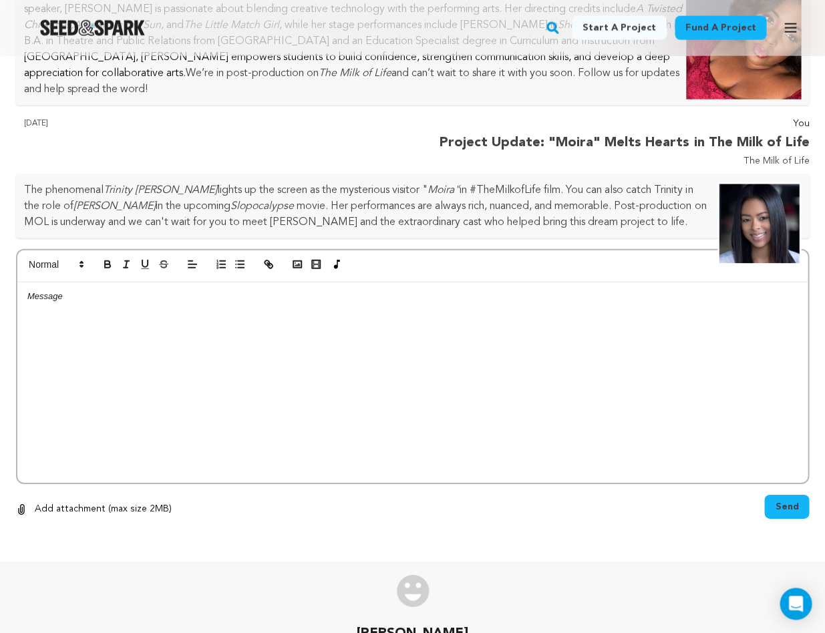
scroll to position [2176, 0]
click at [124, 283] on div at bounding box center [412, 383] width 790 height 200
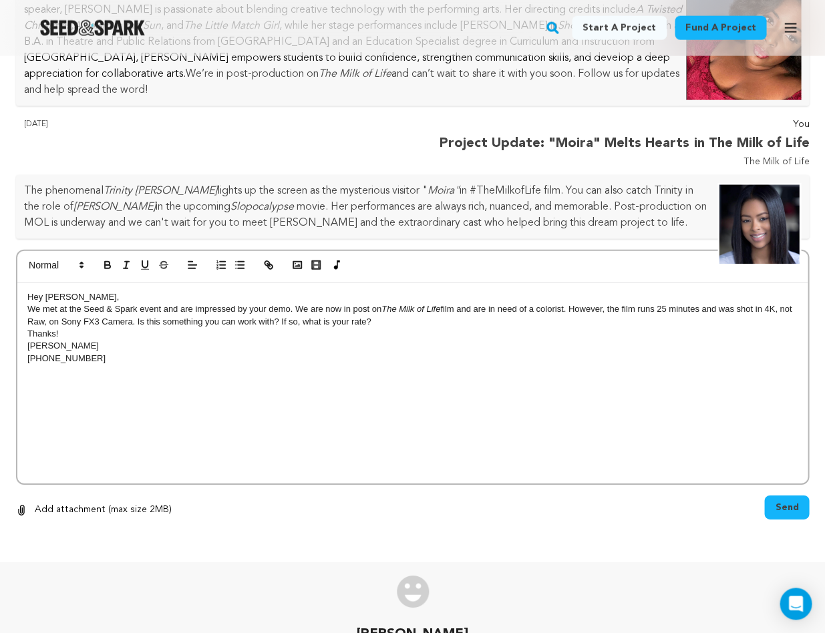
scroll to position [13, 0]
click at [783, 501] on span "Send" at bounding box center [786, 507] width 23 height 13
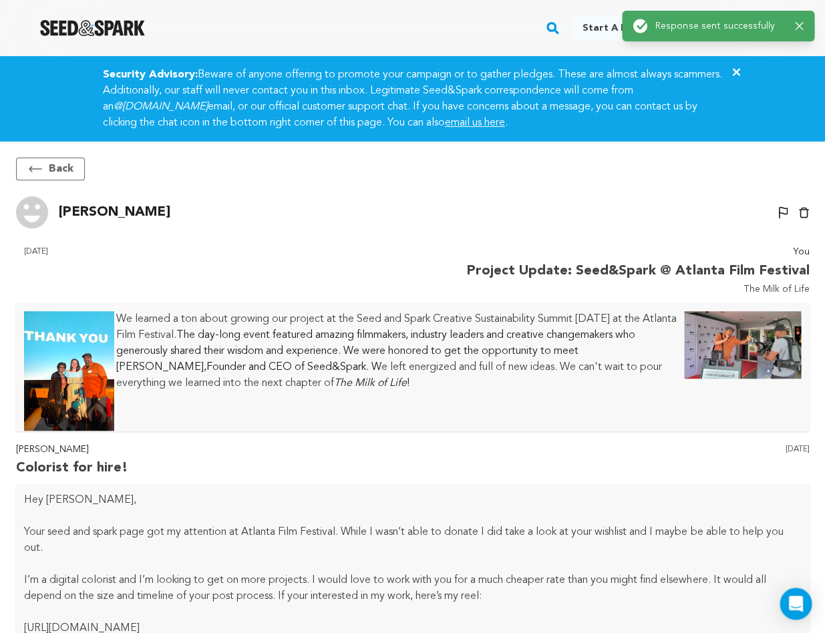
scroll to position [0, 0]
